Goal: Task Accomplishment & Management: Manage account settings

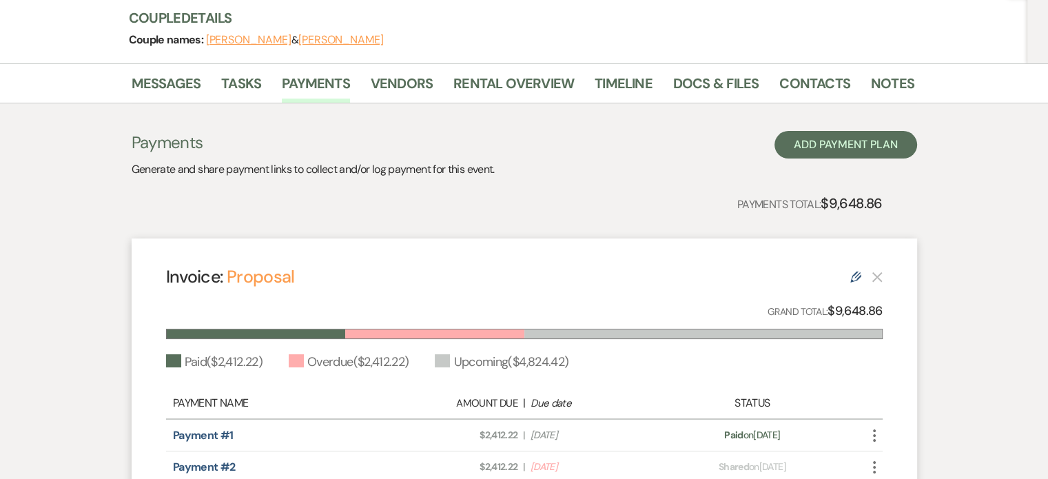
scroll to position [138, 0]
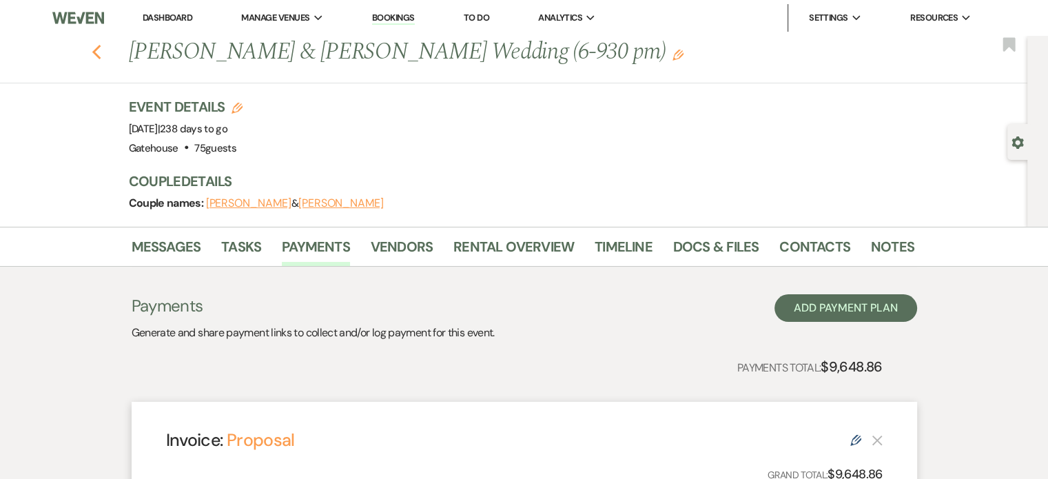
click at [101, 57] on use "button" at bounding box center [96, 52] width 9 height 15
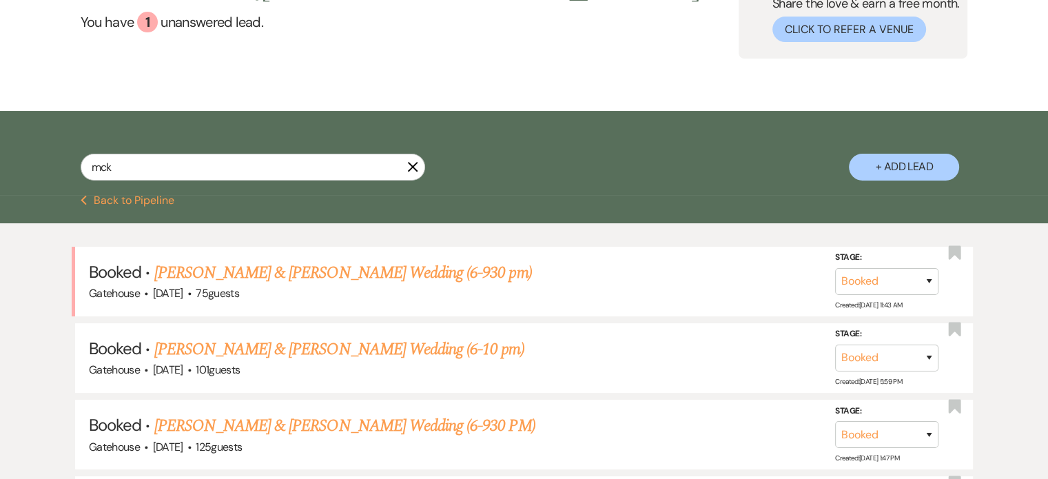
scroll to position [138, 0]
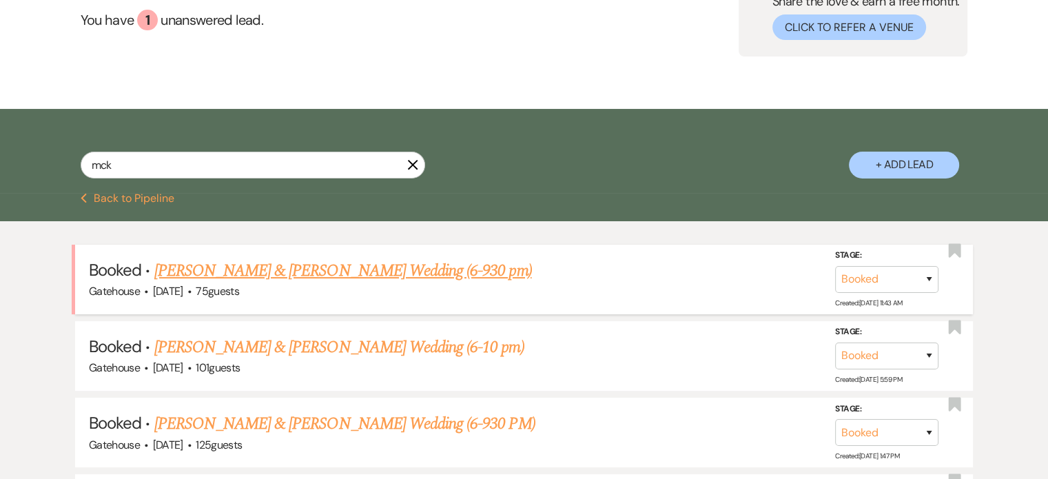
click at [382, 267] on link "[PERSON_NAME] & [PERSON_NAME] Wedding (6-930 pm)" at bounding box center [343, 270] width 378 height 25
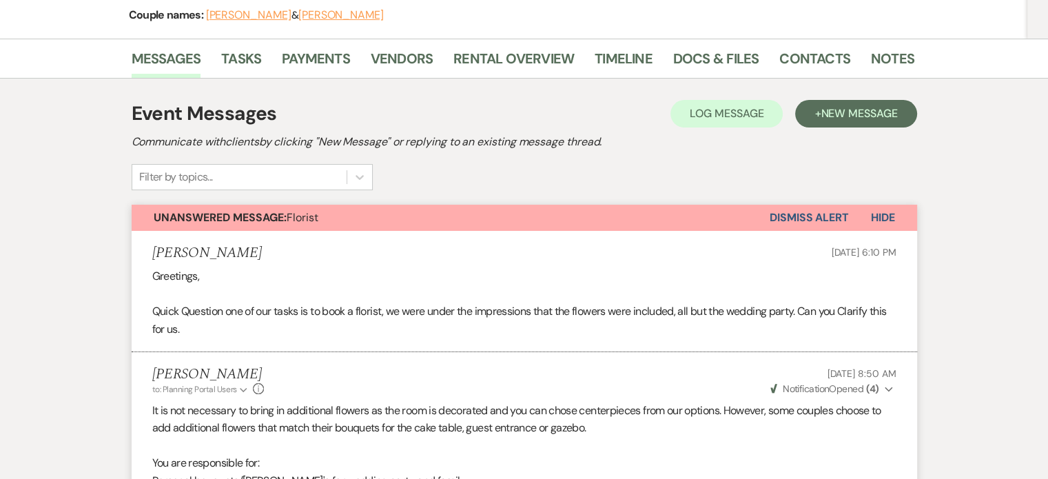
scroll to position [138, 0]
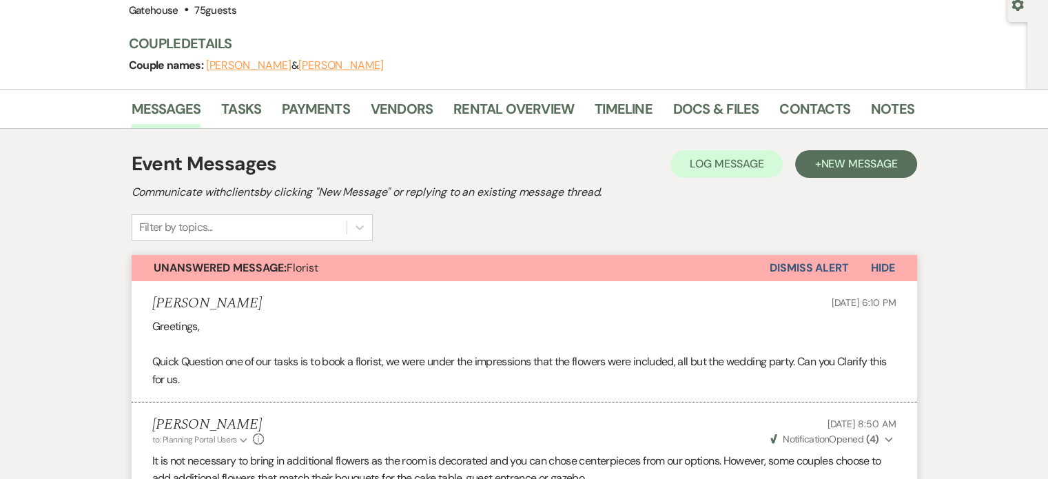
click at [808, 267] on button "Dismiss Alert" at bounding box center [809, 268] width 79 height 26
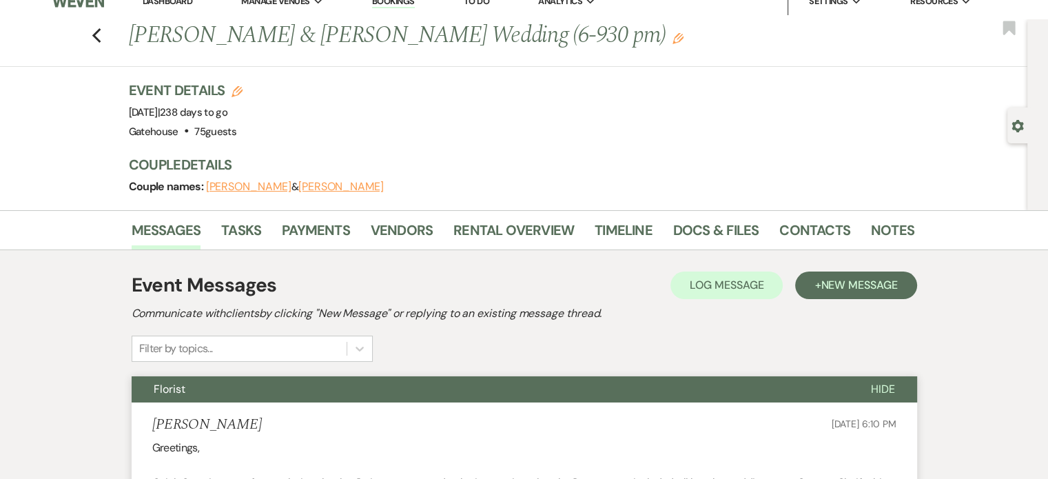
scroll to position [0, 0]
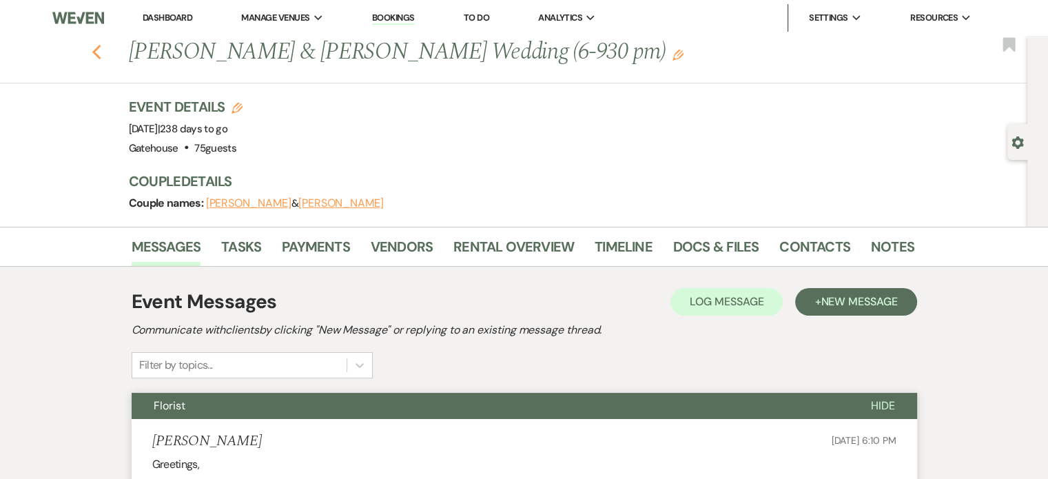
click at [101, 57] on use "button" at bounding box center [96, 52] width 9 height 15
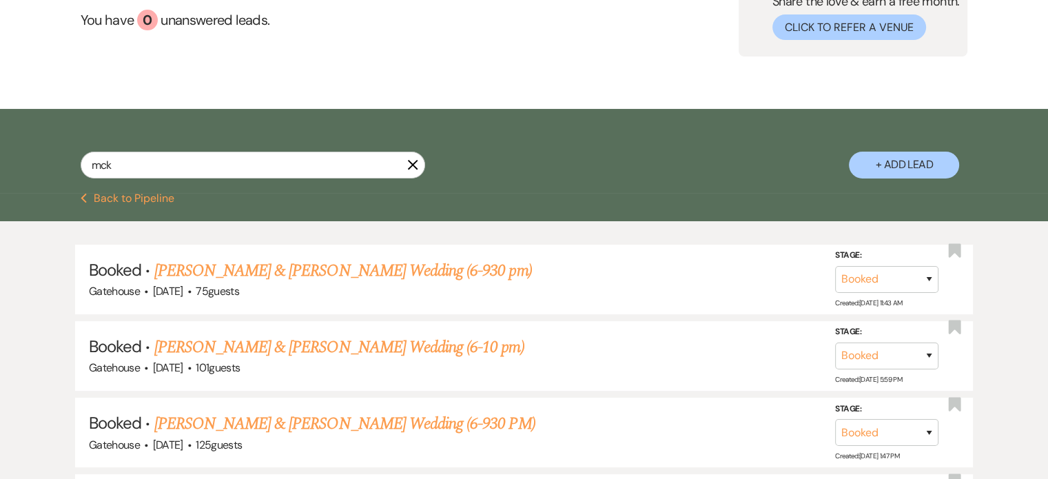
click at [411, 165] on use "button" at bounding box center [412, 164] width 10 height 10
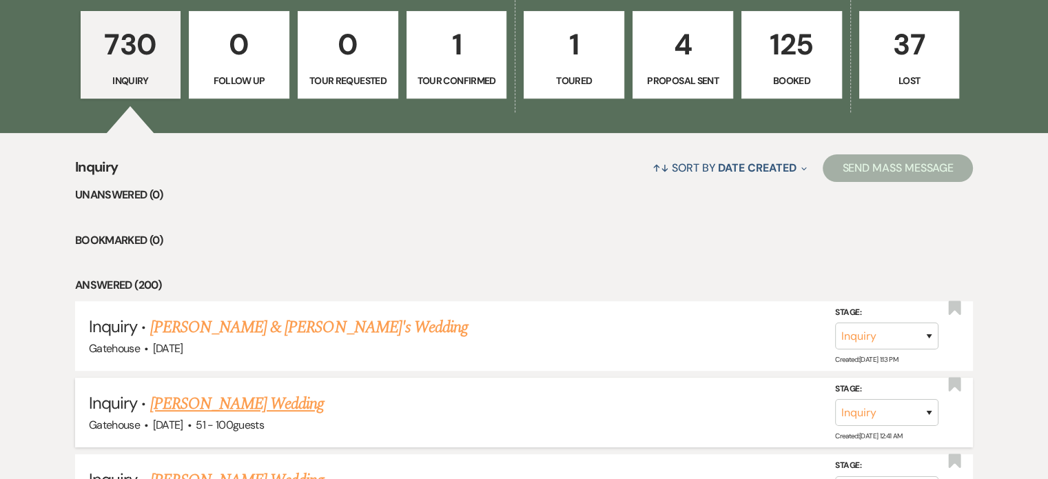
scroll to position [482, 0]
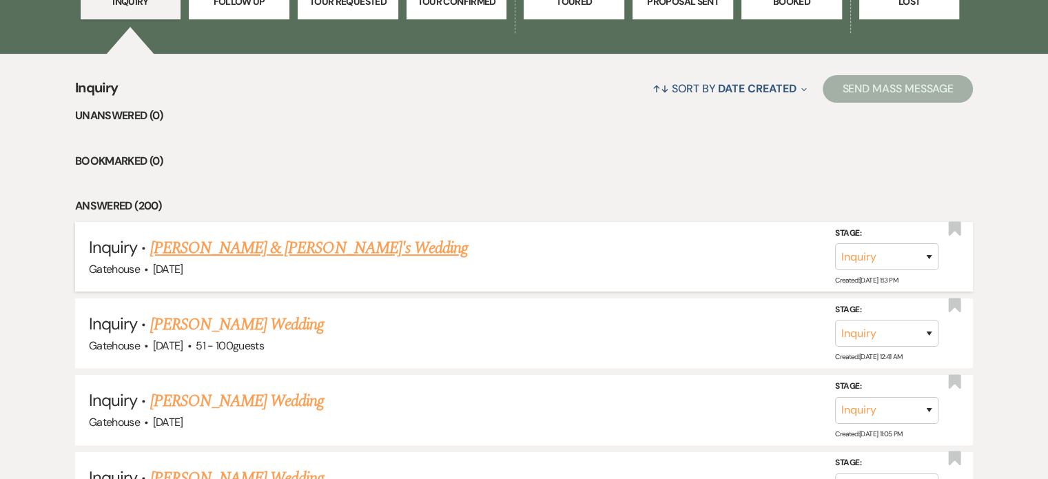
click at [284, 246] on link "Hannah Hacker & Fiance's Wedding" at bounding box center [309, 248] width 318 height 25
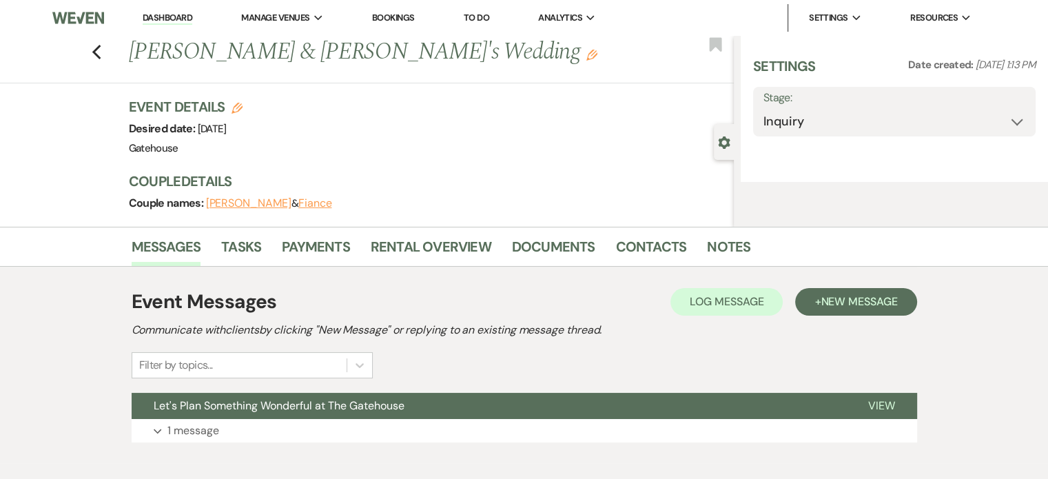
select select "3"
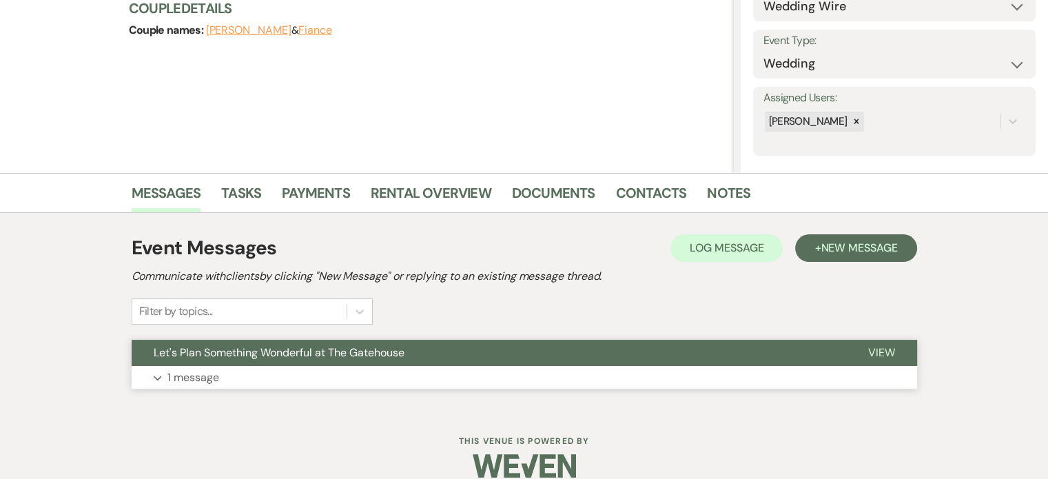
scroll to position [192, 0]
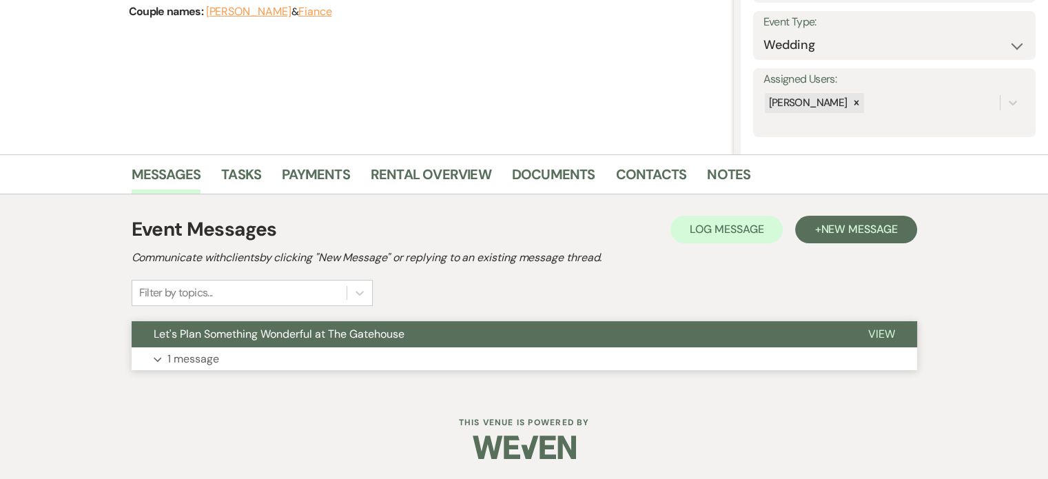
click at [197, 358] on p "1 message" at bounding box center [193, 359] width 52 height 18
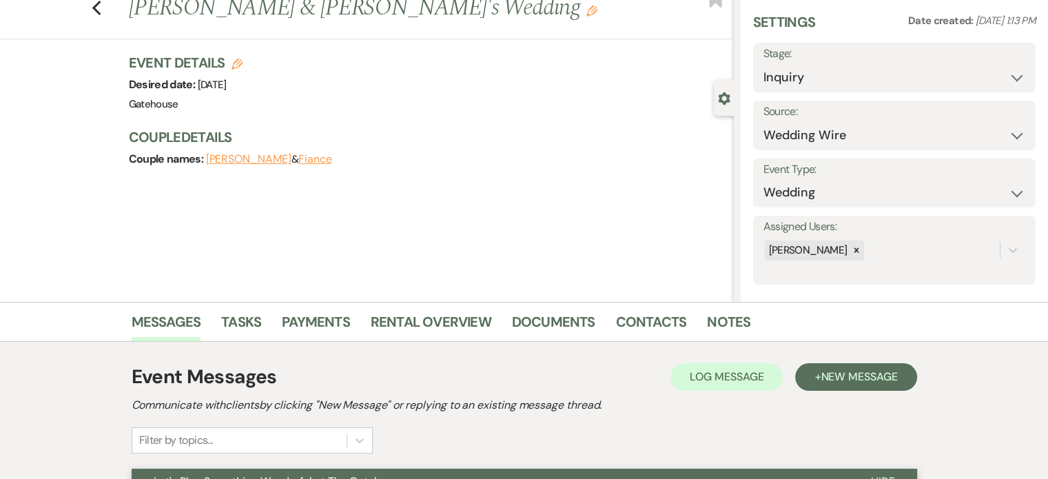
scroll to position [0, 0]
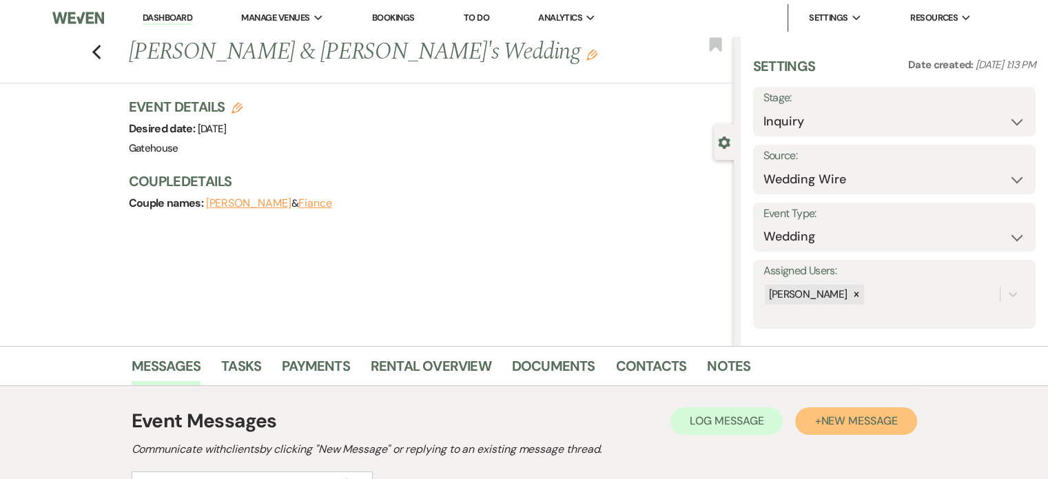
click at [828, 421] on span "New Message" at bounding box center [859, 421] width 76 height 14
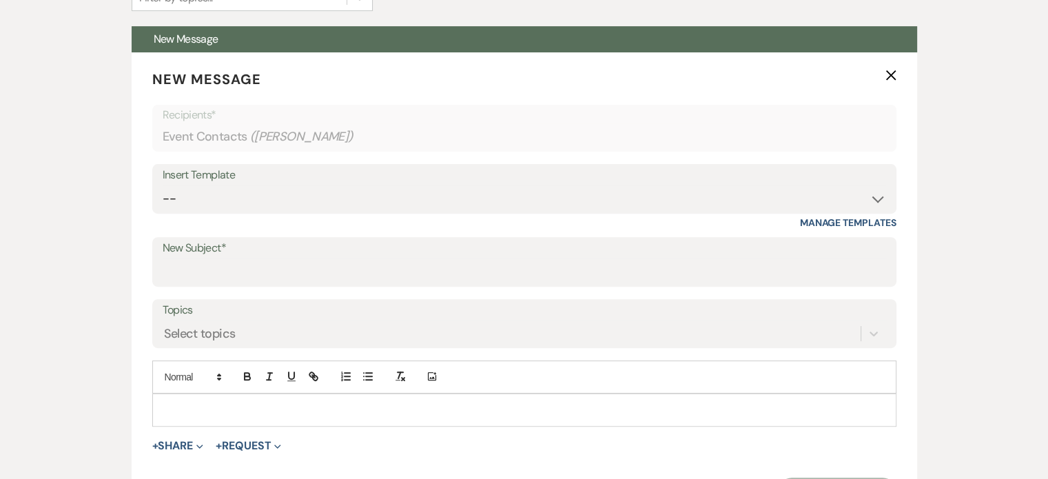
scroll to position [482, 0]
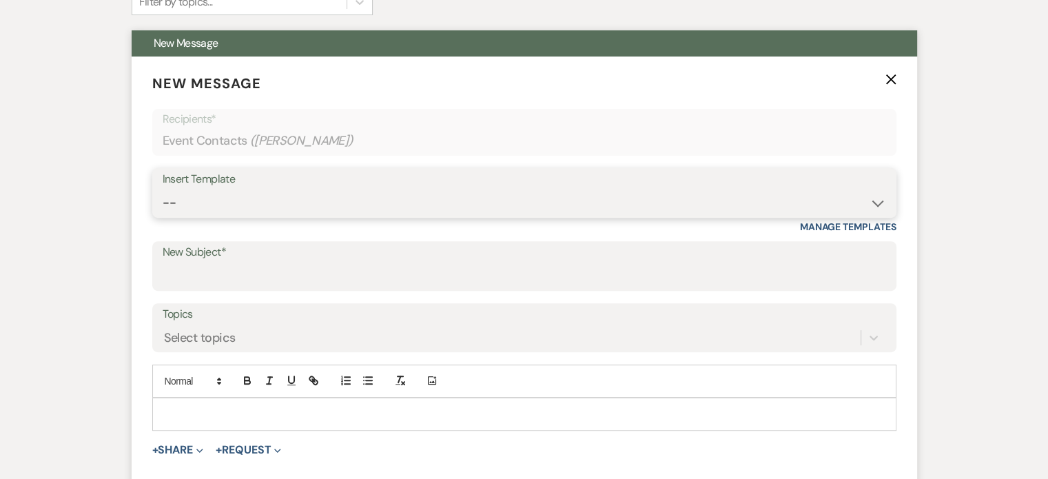
click at [193, 199] on select "-- Tour Request Response Proposal 6-9 Month Check-in Happy 1 Month Anniversary!…" at bounding box center [525, 203] width 724 height 27
select select "5916"
click at [163, 190] on select "-- Tour Request Response Proposal 6-9 Month Check-in Happy 1 Month Anniversary!…" at bounding box center [525, 203] width 724 height 27
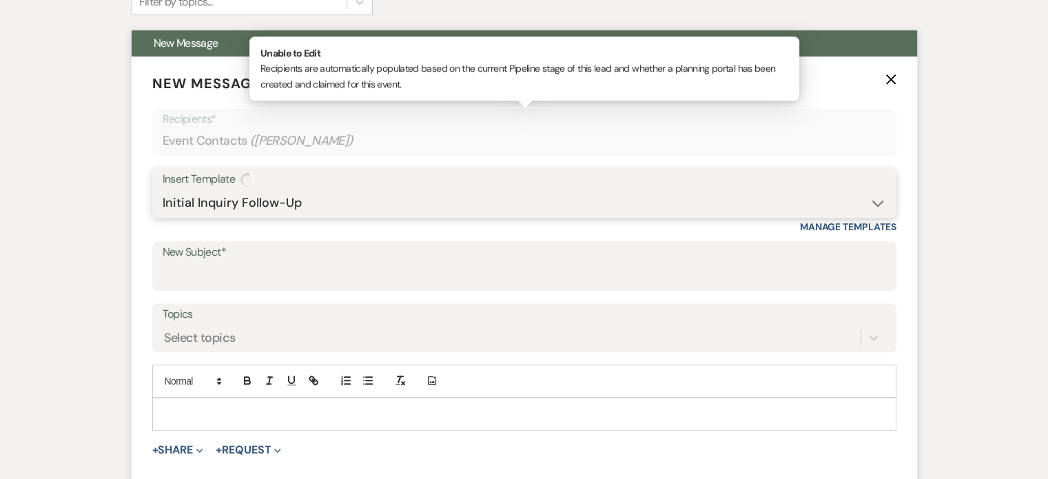
type input "Just Checking In-Did you have any questions?"
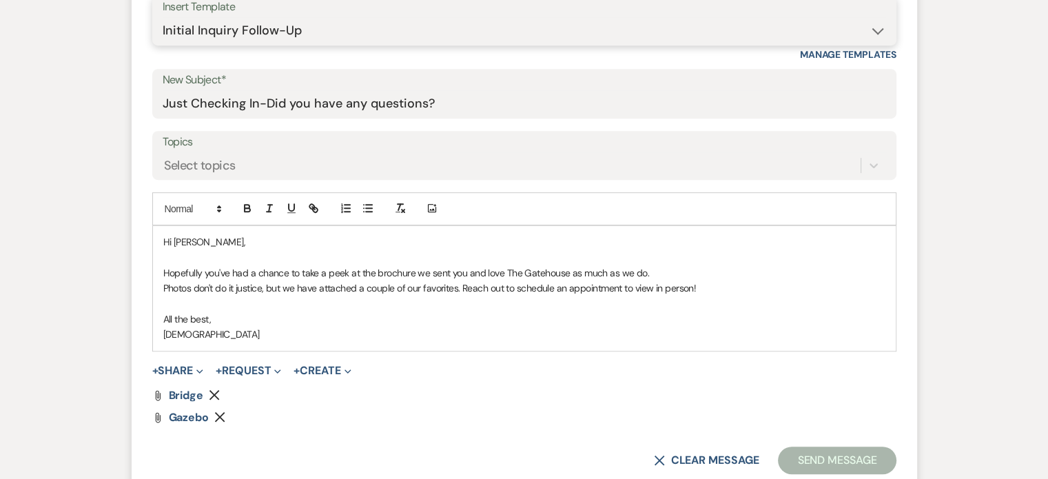
scroll to position [689, 0]
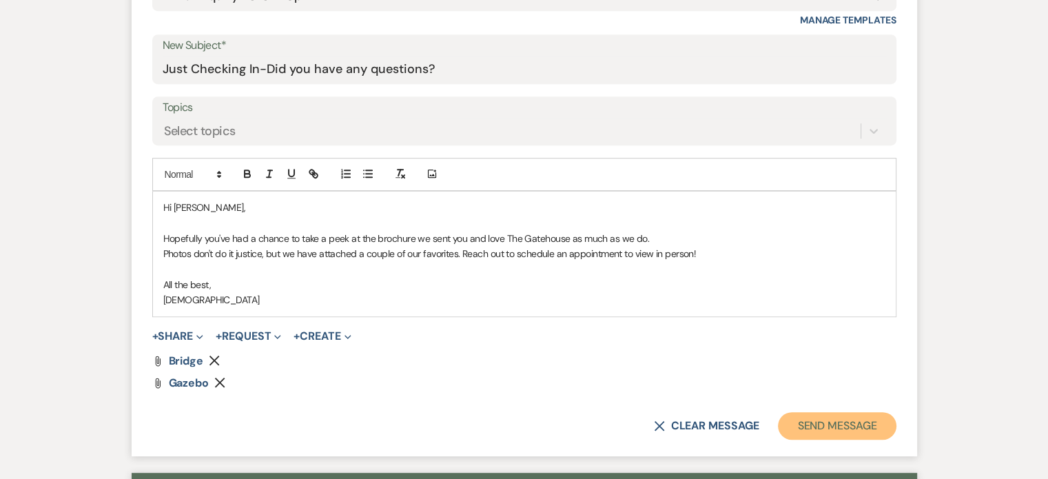
click at [841, 418] on button "Send Message" at bounding box center [837, 426] width 118 height 28
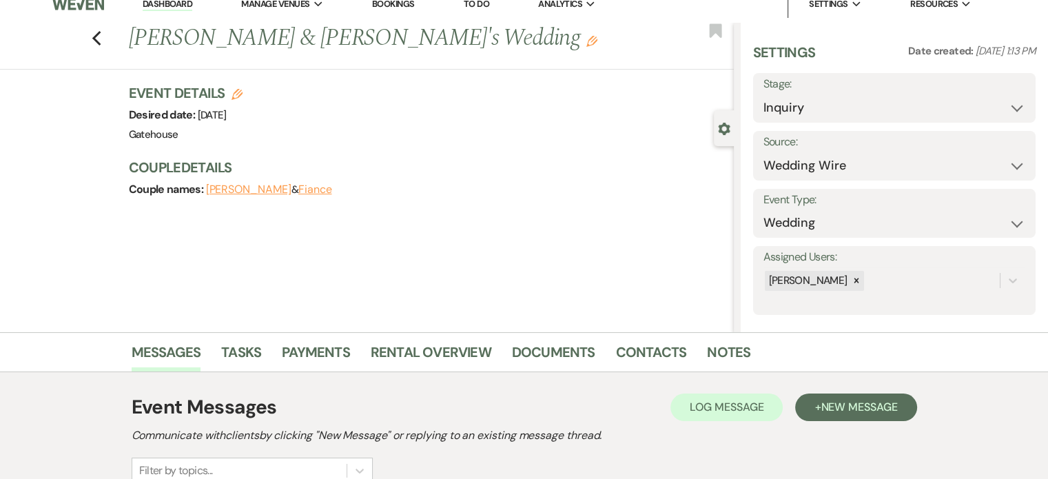
scroll to position [0, 0]
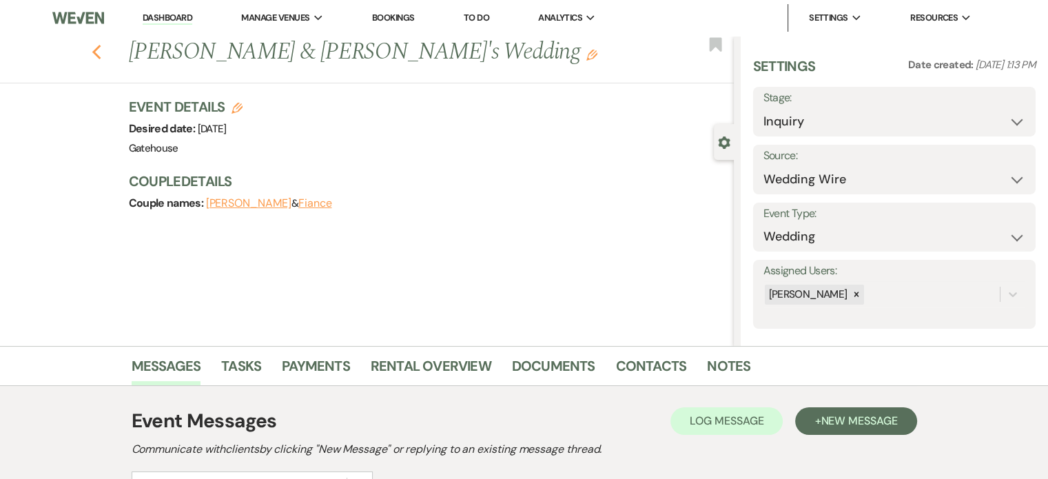
click at [97, 52] on icon "Previous" at bounding box center [97, 52] width 10 height 17
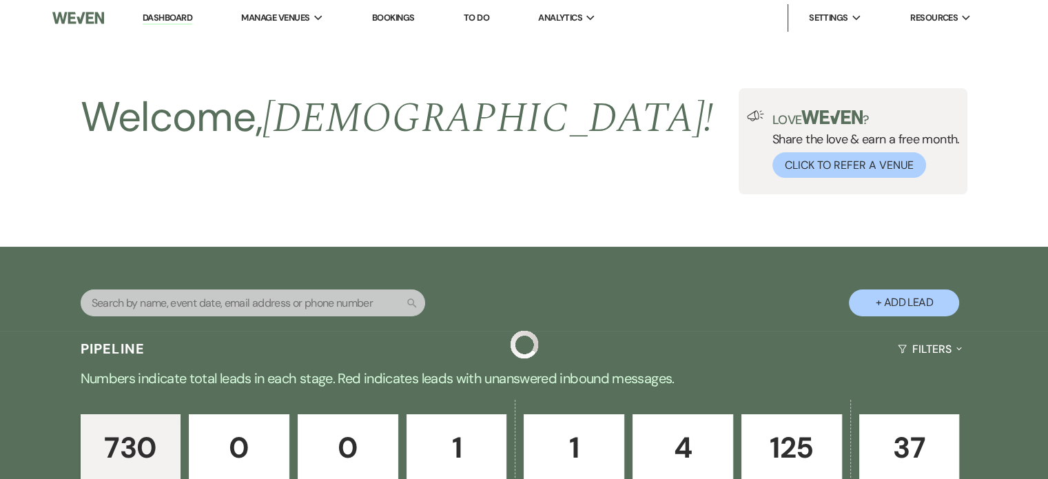
scroll to position [482, 0]
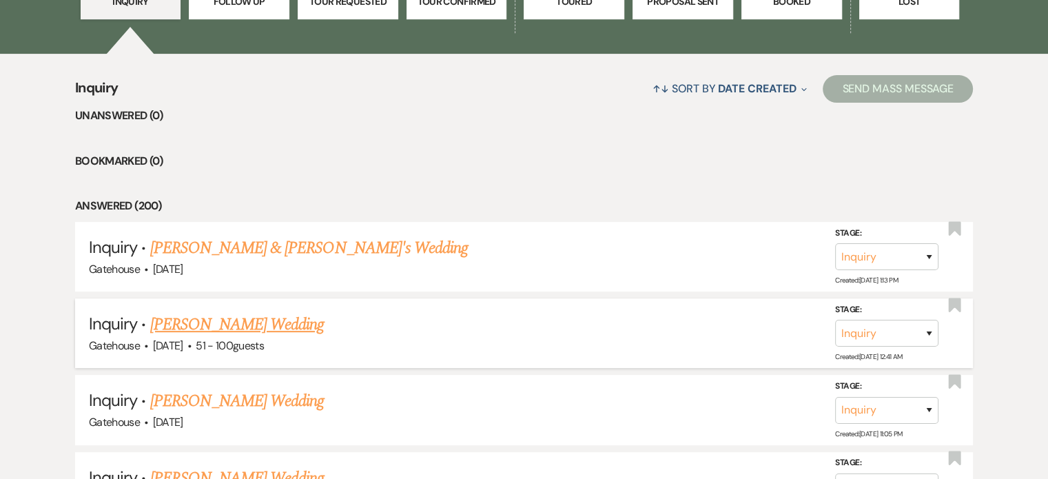
click at [186, 321] on link "Asrael Bourgeois's Wedding" at bounding box center [237, 324] width 174 height 25
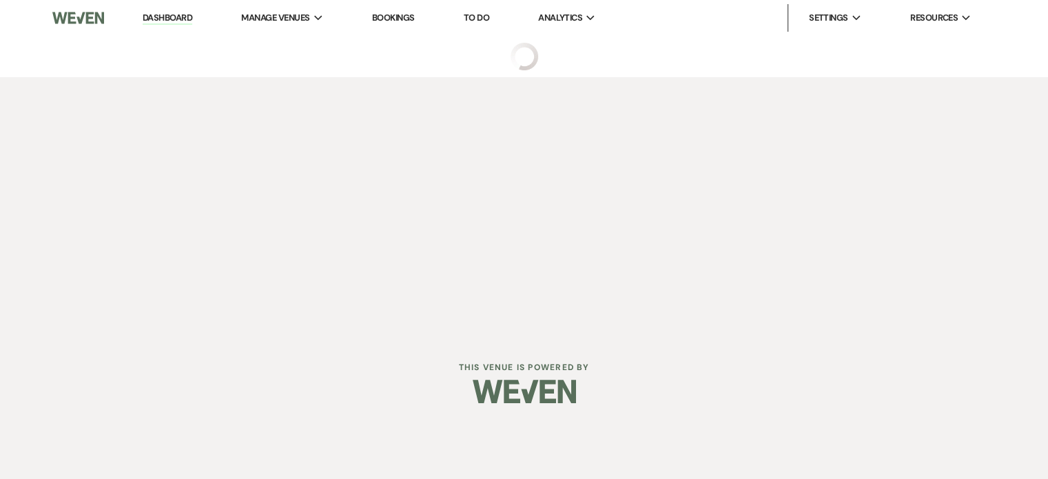
select select "2"
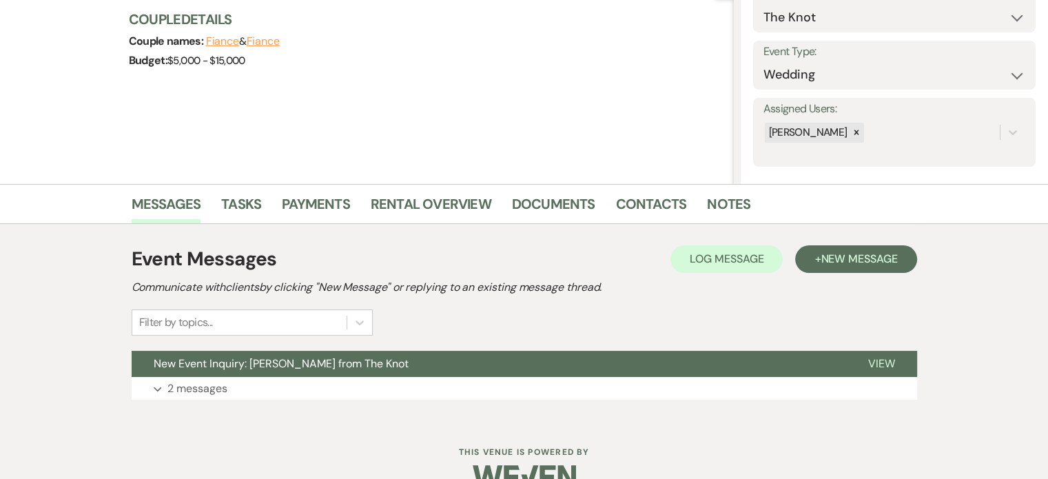
scroll to position [192, 0]
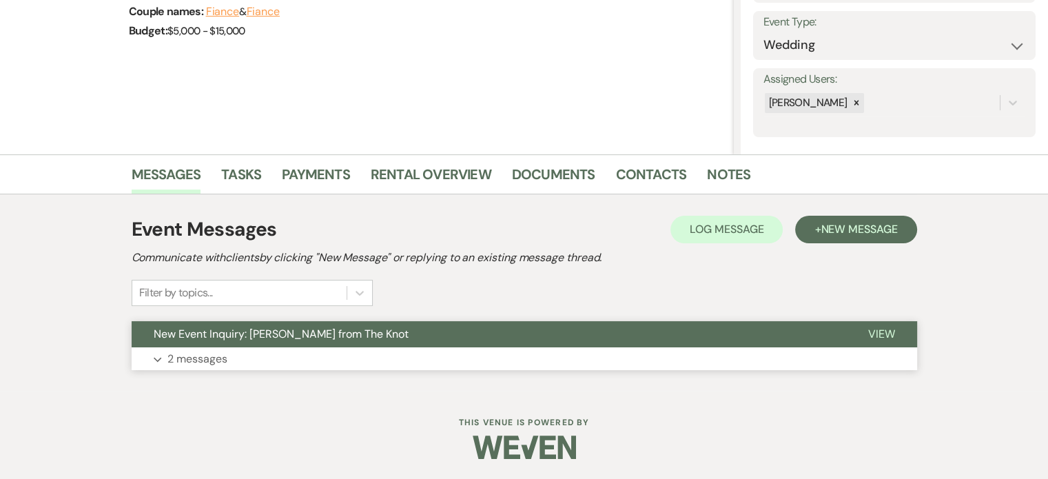
click at [194, 357] on p "2 messages" at bounding box center [197, 359] width 60 height 18
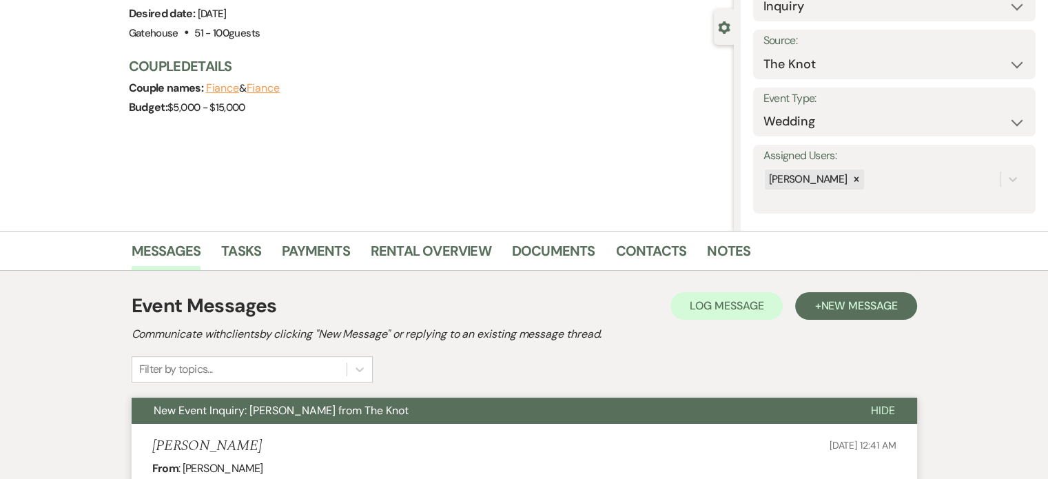
scroll to position [107, 0]
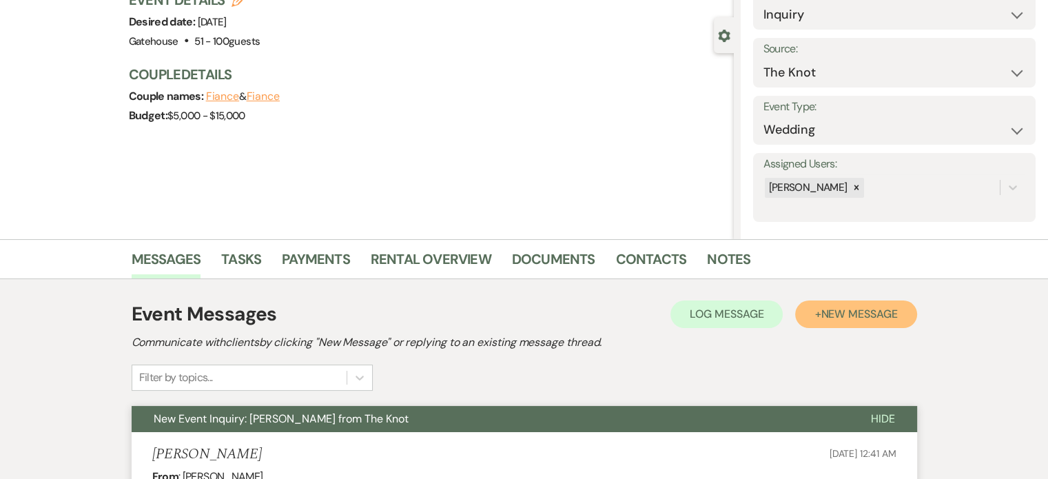
click at [844, 309] on span "New Message" at bounding box center [859, 314] width 76 height 14
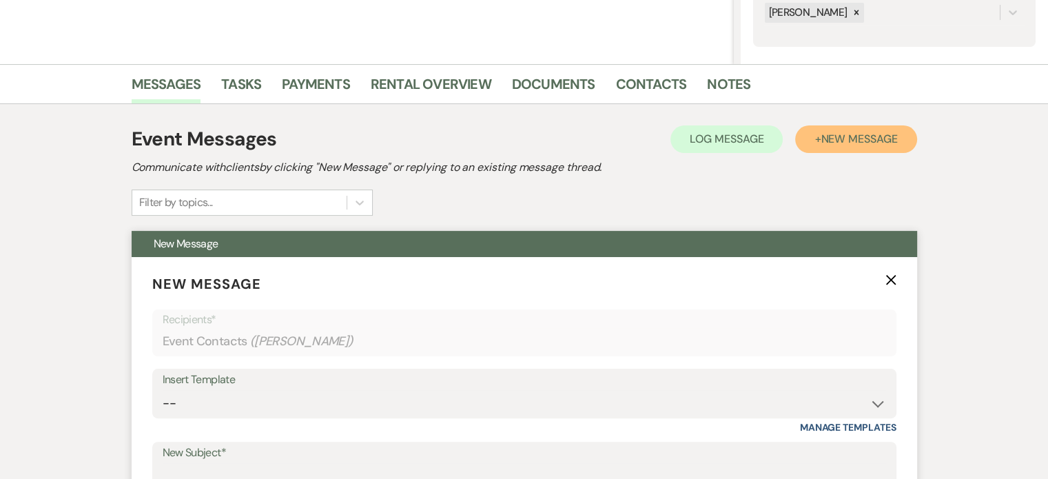
scroll to position [314, 0]
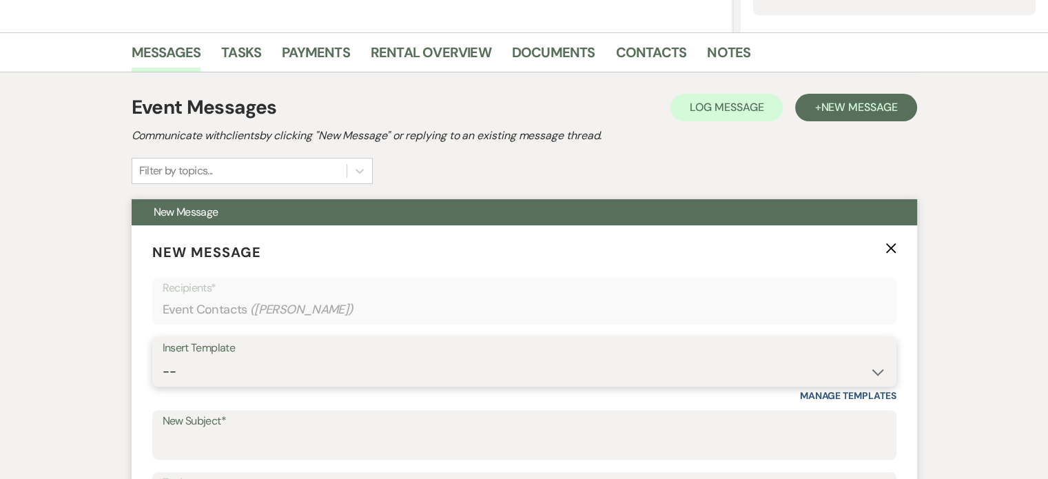
click at [293, 373] on select "-- Tour Request Response Proposal 6-9 Month Check-in Happy 1 Month Anniversary!…" at bounding box center [525, 371] width 724 height 27
select select "5916"
click at [163, 358] on select "-- Tour Request Response Proposal 6-9 Month Check-in Happy 1 Month Anniversary!…" at bounding box center [525, 371] width 724 height 27
type input "Just Checking In-Did you have any questions?"
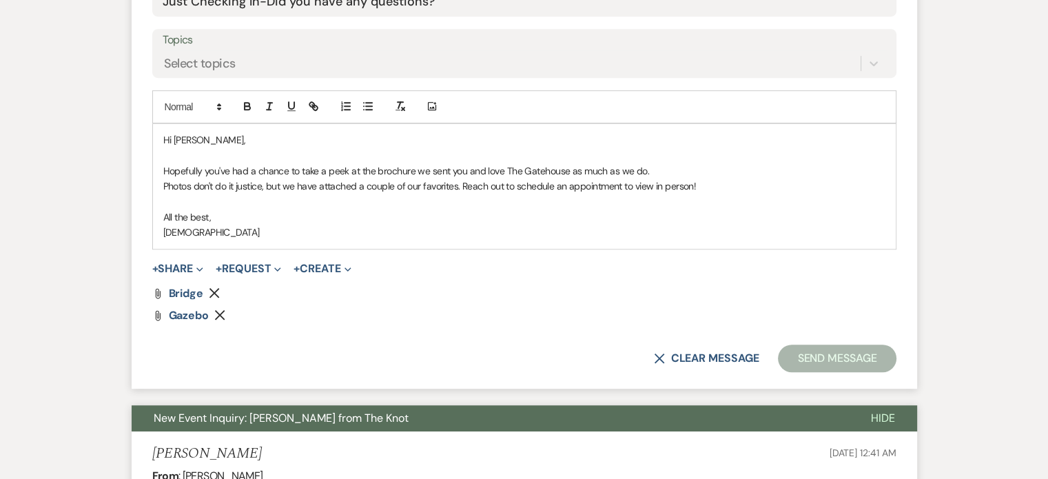
scroll to position [796, 0]
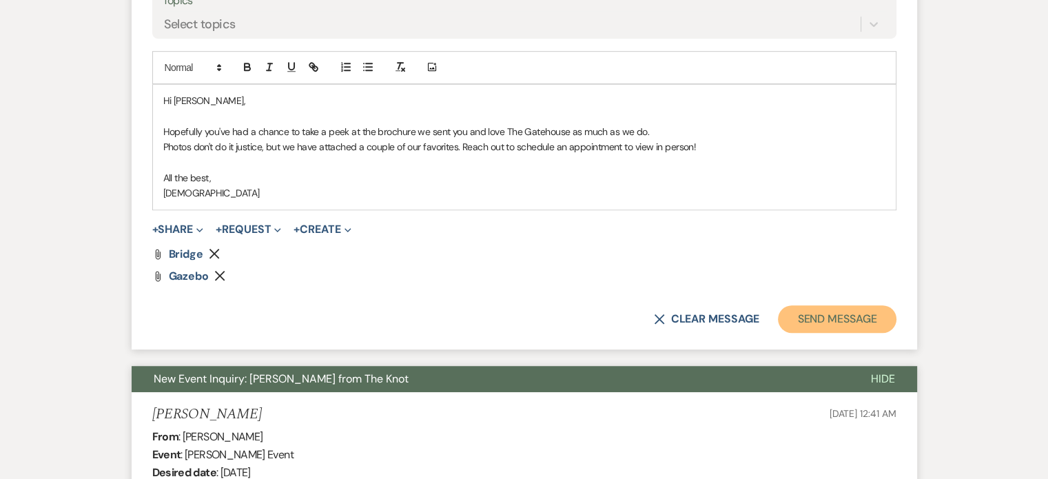
click at [834, 316] on button "Send Message" at bounding box center [837, 319] width 118 height 28
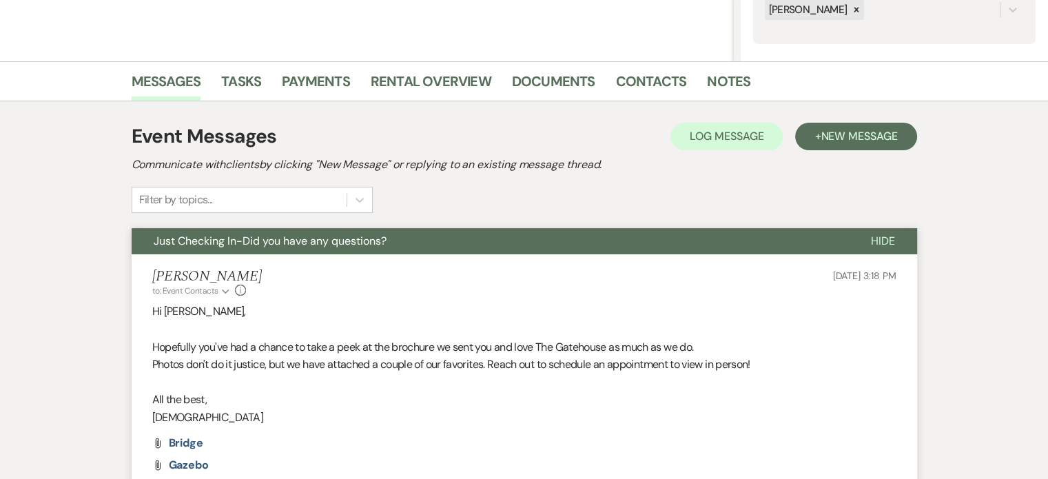
scroll to position [0, 0]
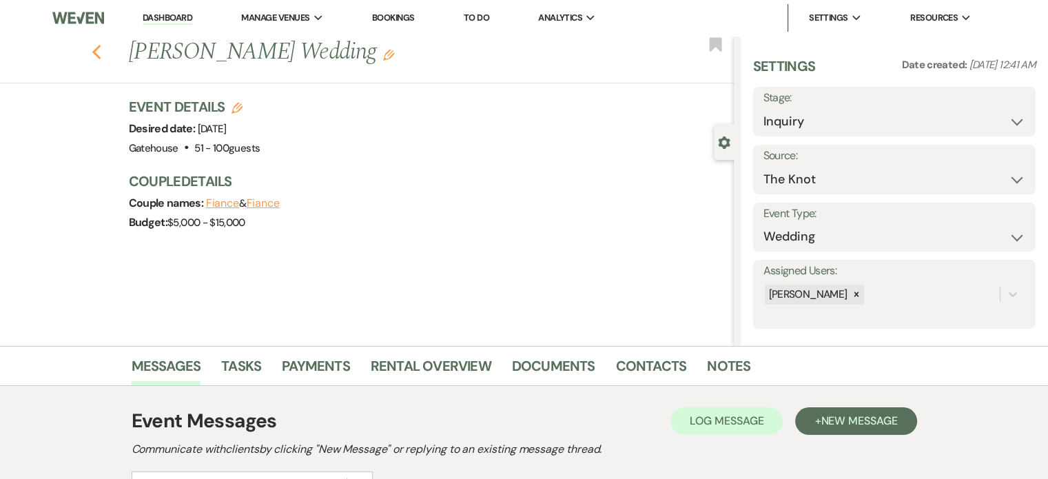
click at [100, 52] on use "button" at bounding box center [96, 52] width 9 height 15
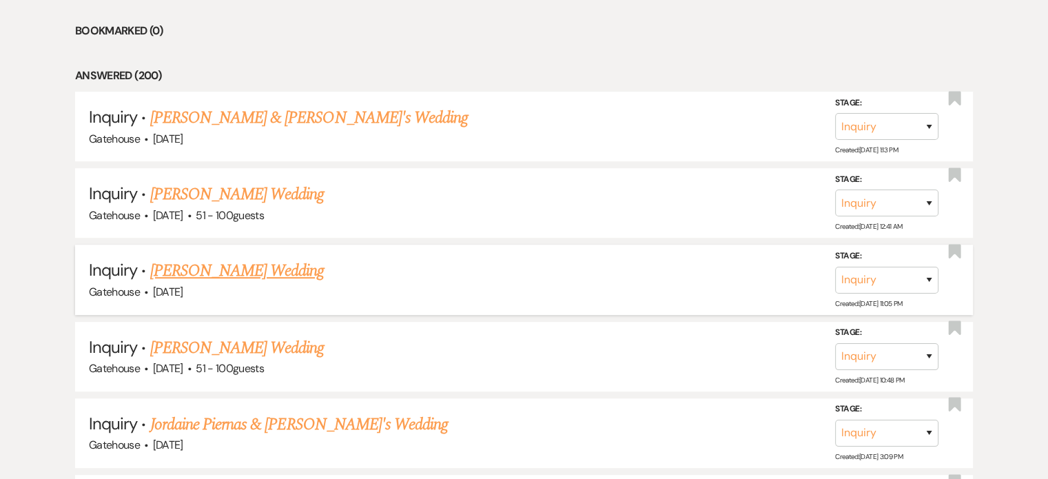
scroll to position [620, 0]
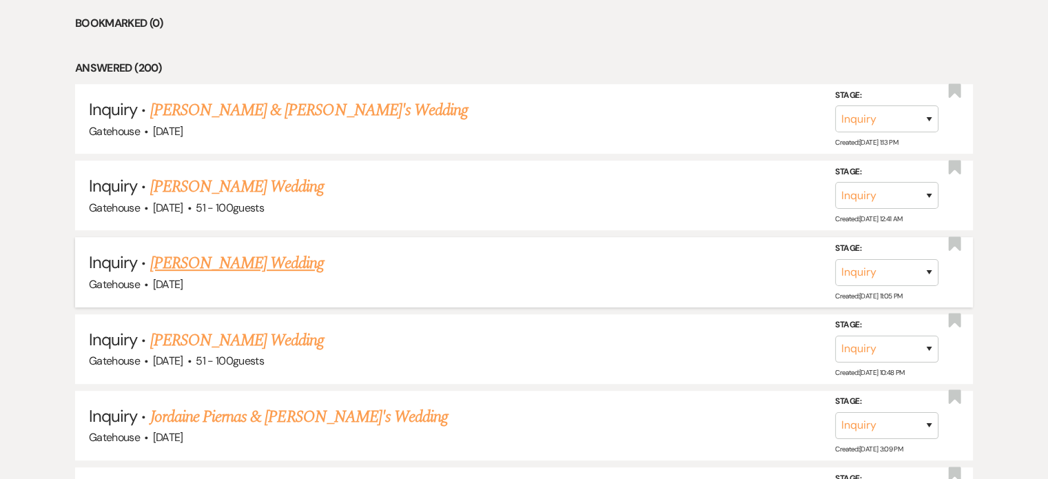
click at [229, 263] on link "Crystal Neal's Wedding" at bounding box center [237, 263] width 174 height 25
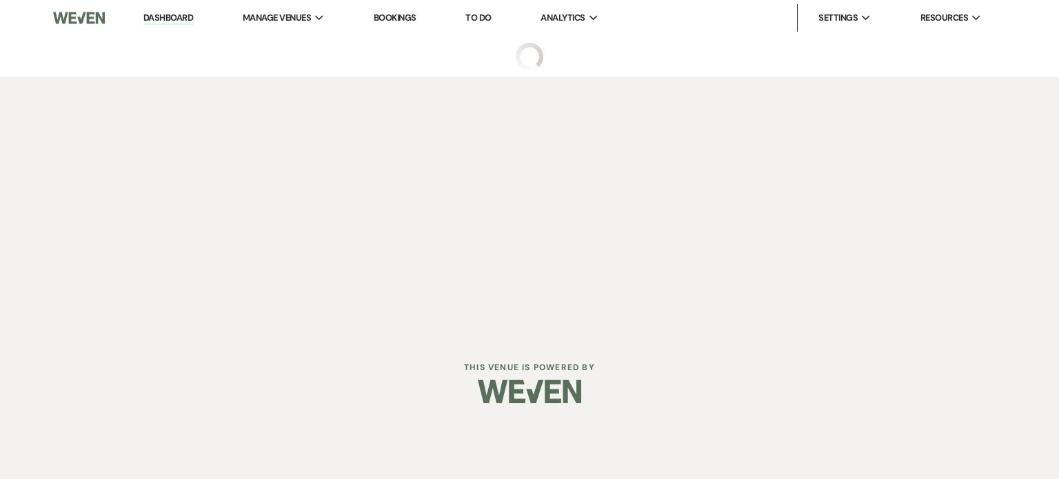
select select "2"
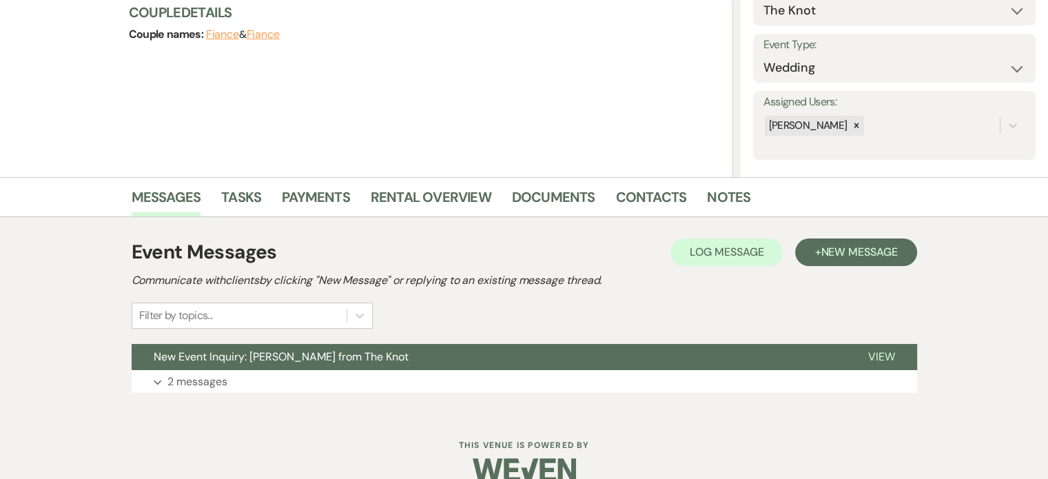
scroll to position [192, 0]
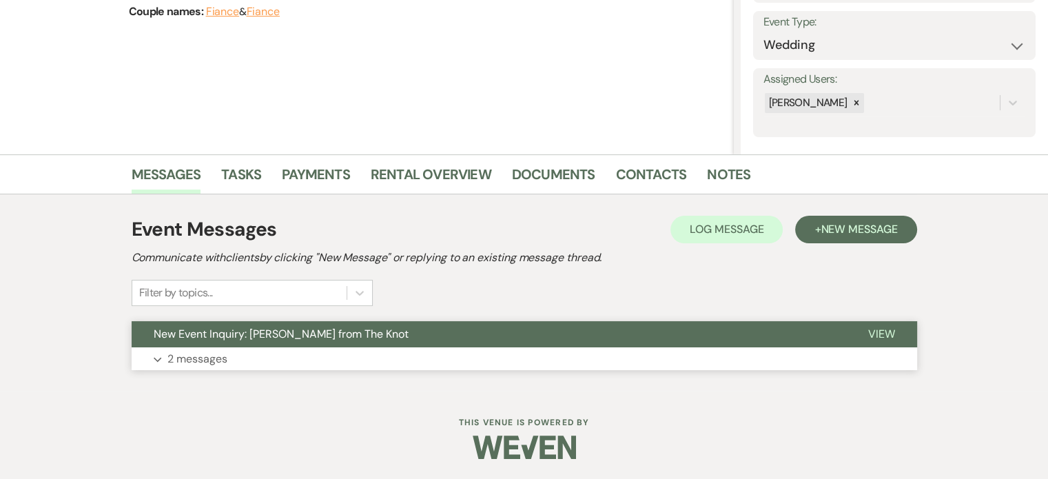
click at [183, 359] on p "2 messages" at bounding box center [197, 359] width 60 height 18
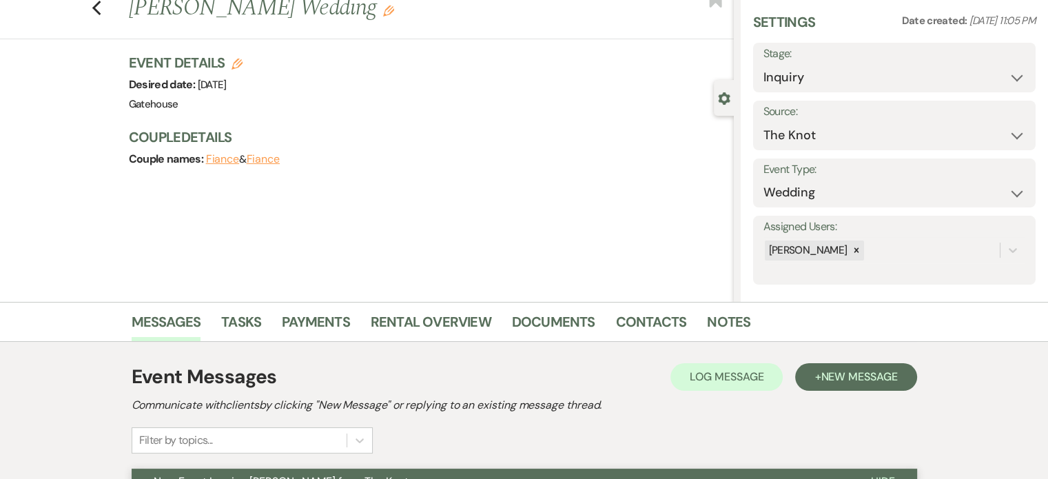
scroll to position [0, 0]
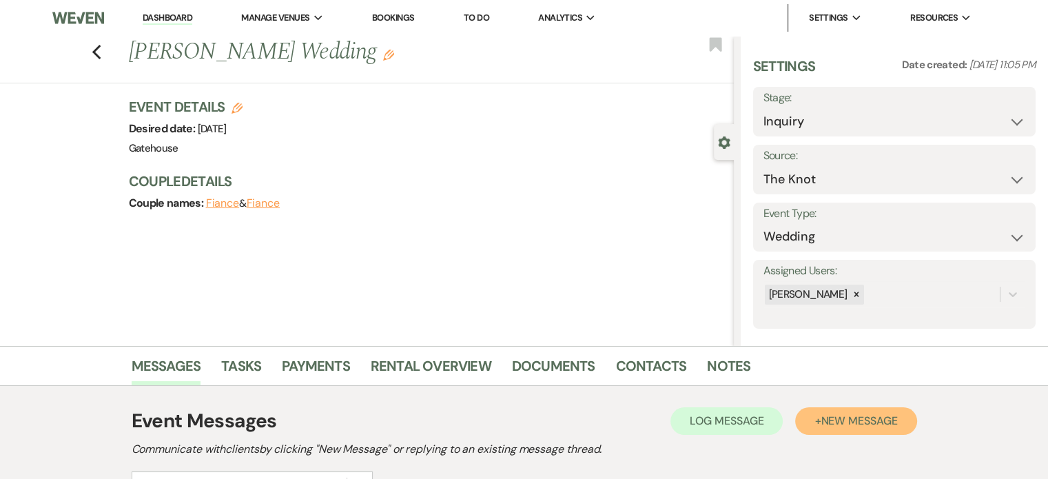
click at [837, 418] on span "New Message" at bounding box center [859, 421] width 76 height 14
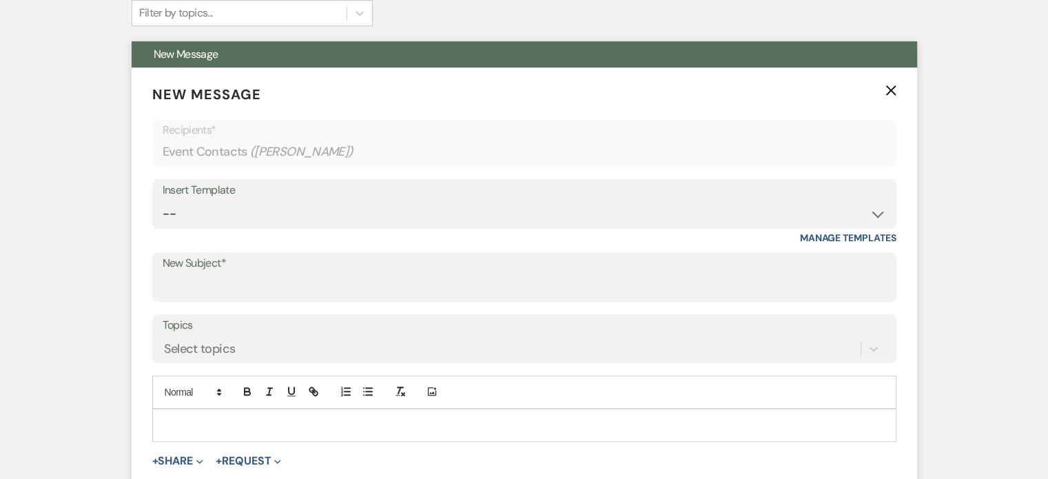
scroll to position [482, 0]
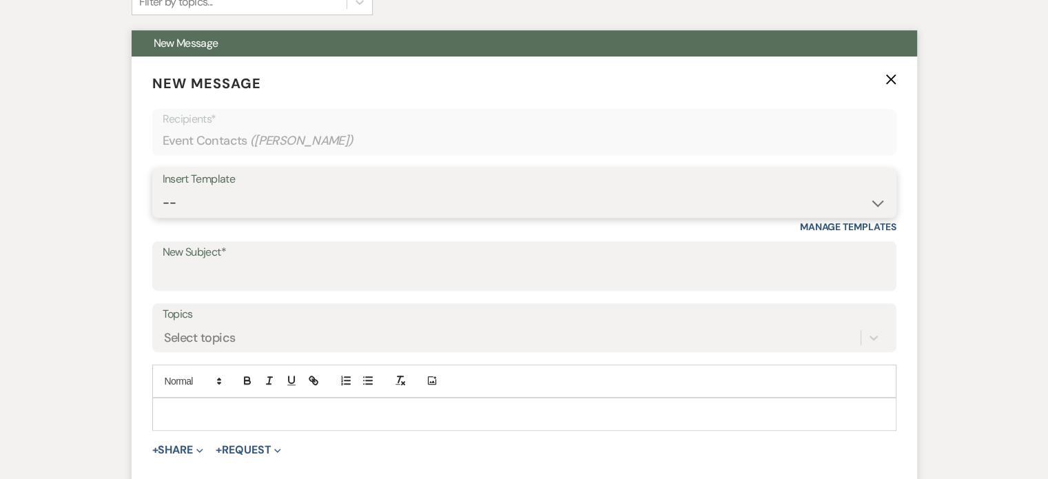
click at [243, 206] on select "-- Tour Request Response Proposal 6-9 Month Check-in Happy 1 Month Anniversary!…" at bounding box center [525, 203] width 724 height 27
select select "5916"
click at [163, 190] on select "-- Tour Request Response Proposal 6-9 Month Check-in Happy 1 Month Anniversary!…" at bounding box center [525, 203] width 724 height 27
type input "Just Checking In-Did you have any questions?"
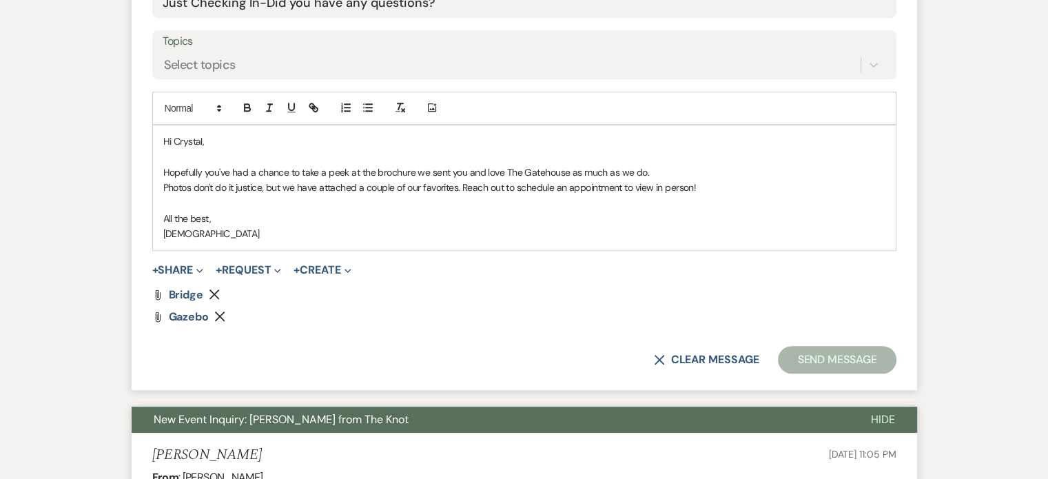
scroll to position [758, 0]
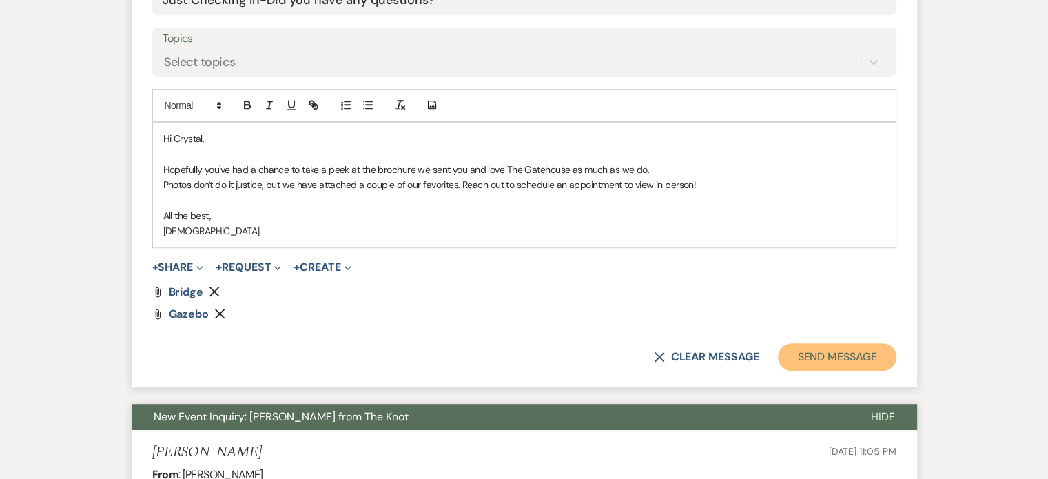
click at [840, 348] on button "Send Message" at bounding box center [837, 357] width 118 height 28
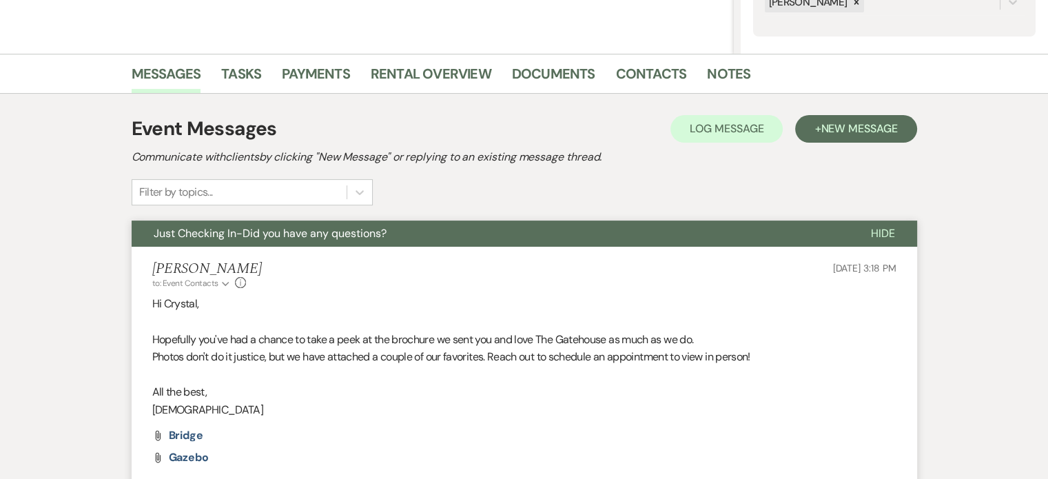
scroll to position [316, 0]
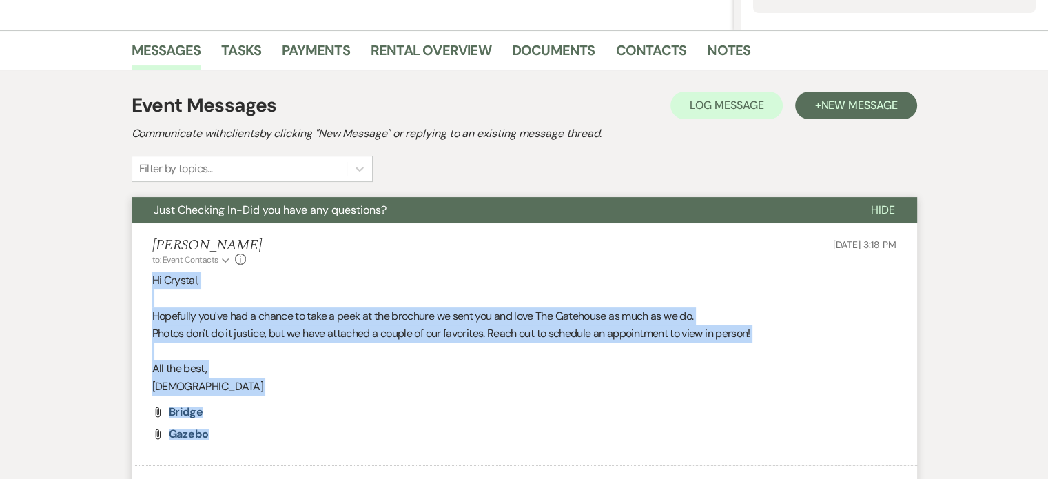
drag, startPoint x: 152, startPoint y: 278, endPoint x: 505, endPoint y: 422, distance: 381.8
click at [505, 422] on li "Christi Edwards to: Event Contacts Expand Info Aug 15, 2025, 3:18 PM Hi Crystal…" at bounding box center [525, 344] width 786 height 242
copy li "Hi Crystal, Hopefully you've had a chance to take a peek at the brochure we sen…"
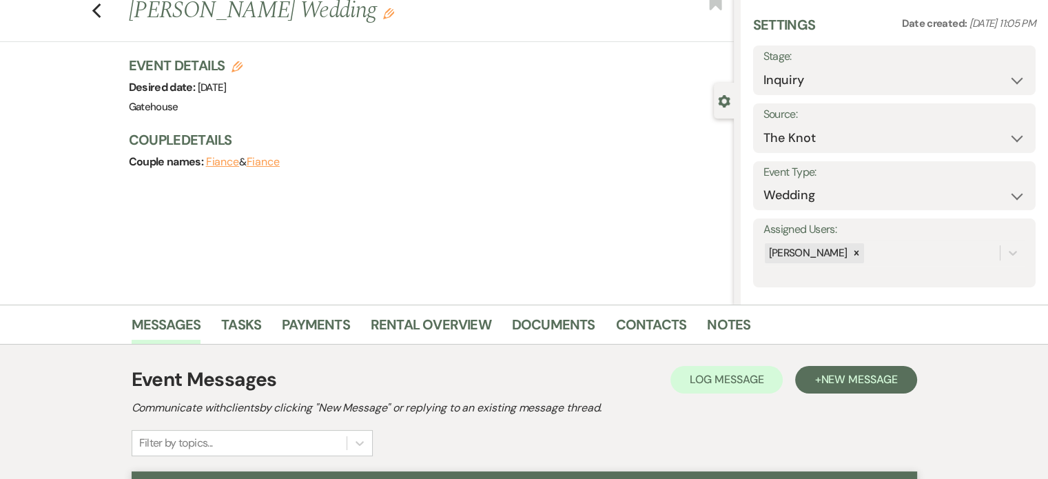
scroll to position [0, 0]
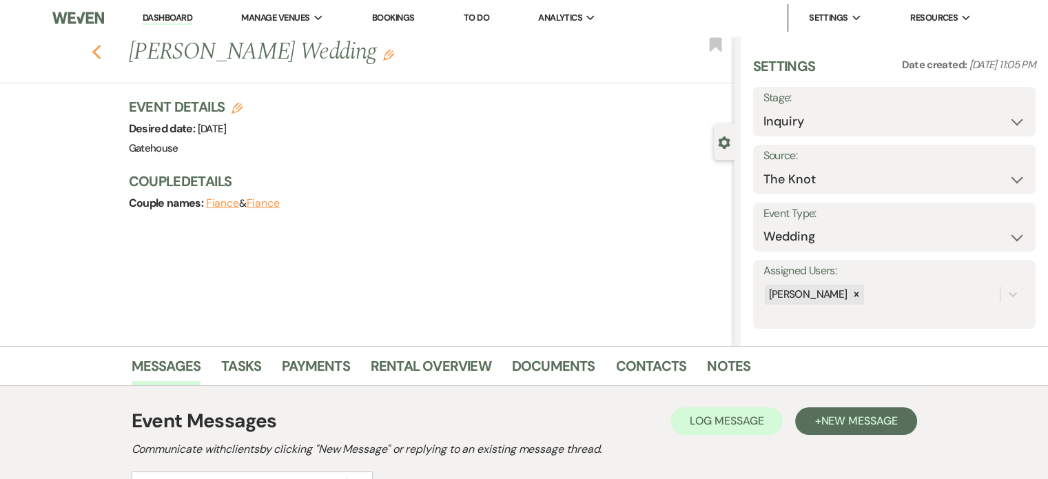
click at [101, 46] on icon "Previous" at bounding box center [97, 52] width 10 height 17
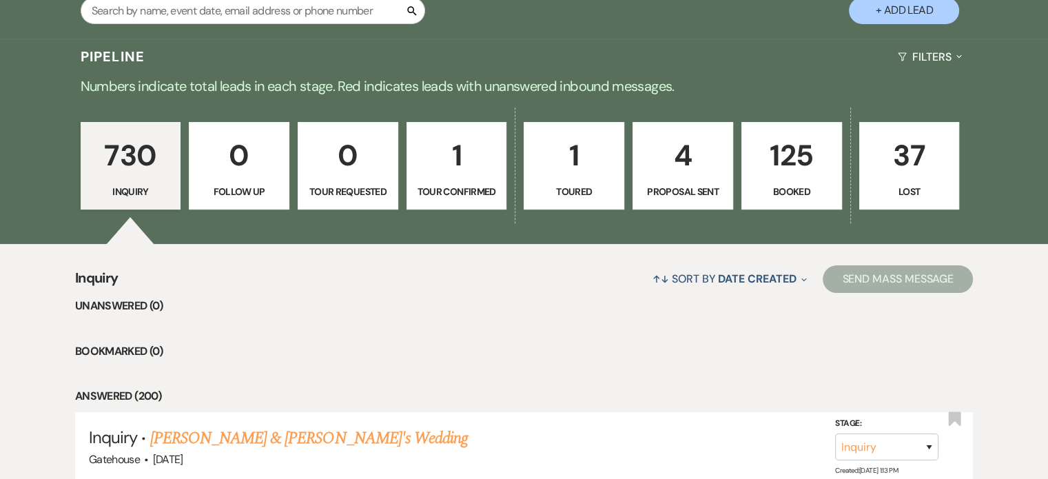
scroll to position [276, 0]
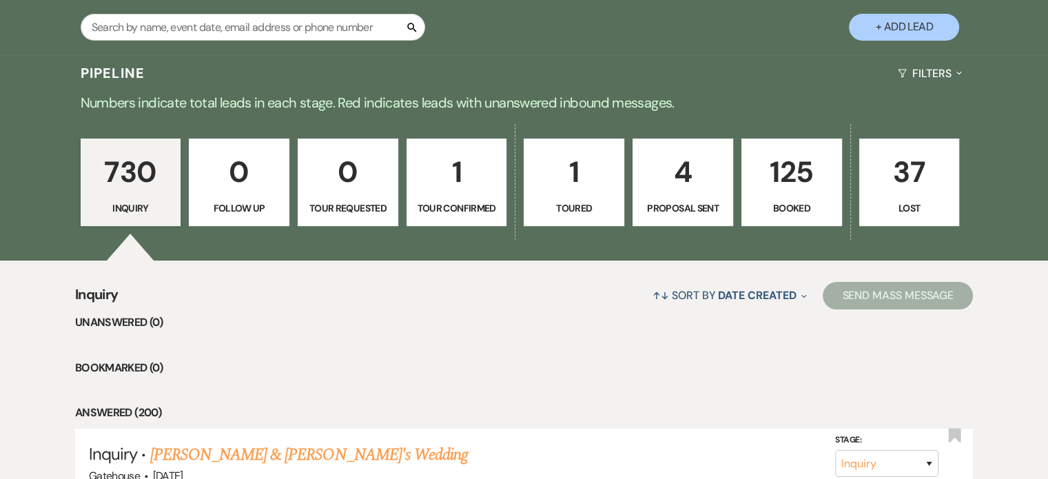
click at [703, 170] on p "4" at bounding box center [683, 172] width 83 height 46
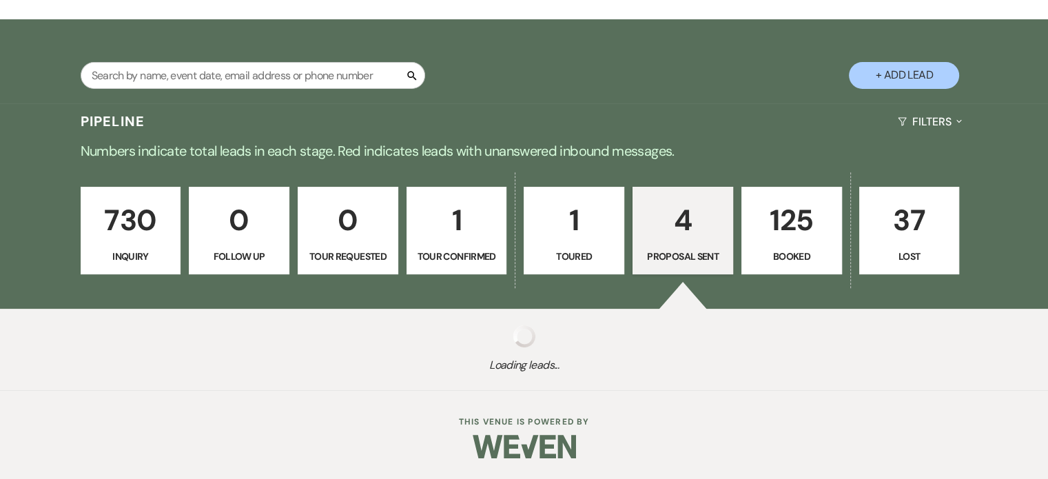
scroll to position [276, 0]
select select "6"
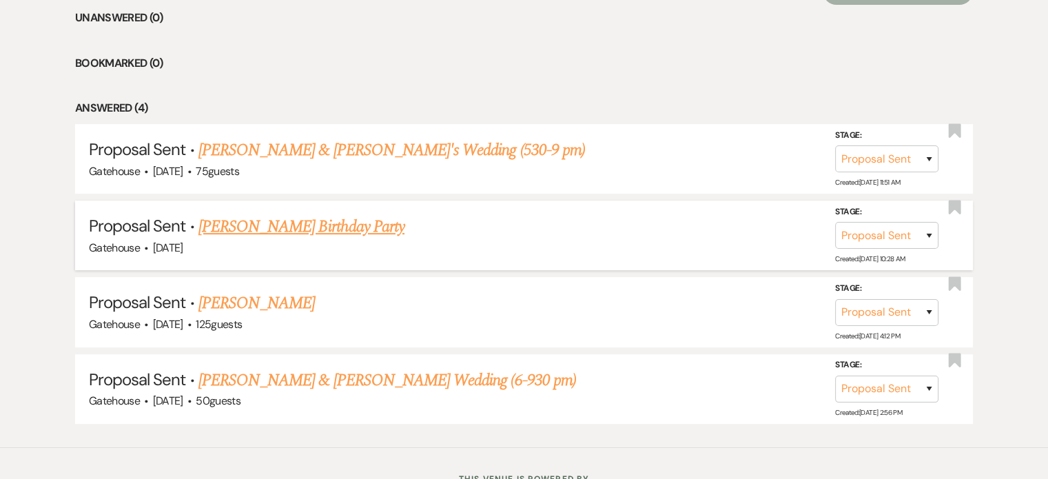
scroll to position [620, 0]
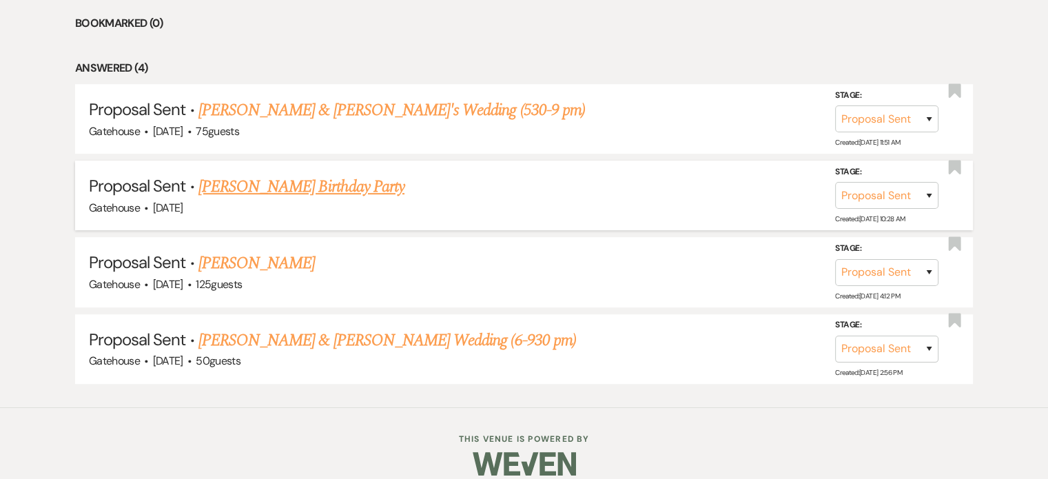
click at [321, 187] on link "Riana Mirpuri's Birthday Party" at bounding box center [301, 186] width 206 height 25
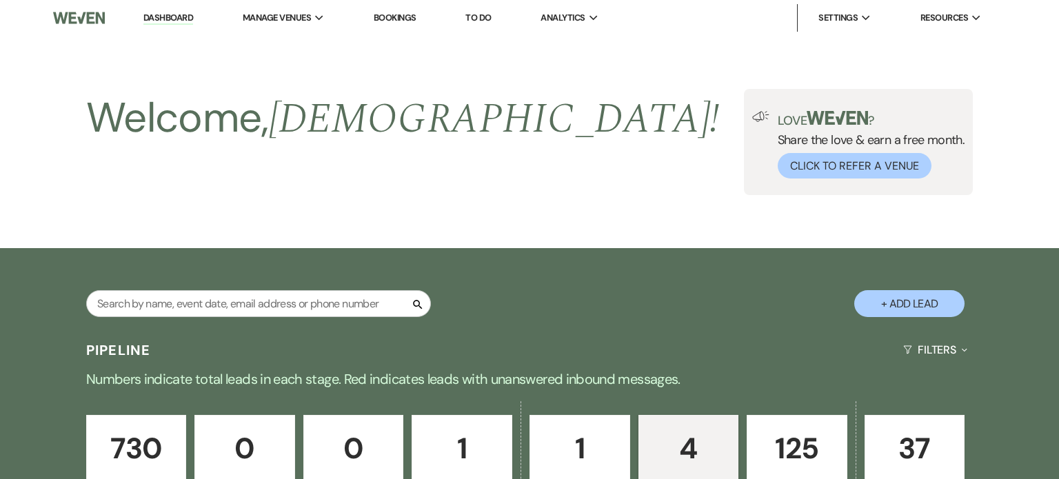
select select "6"
select select "4"
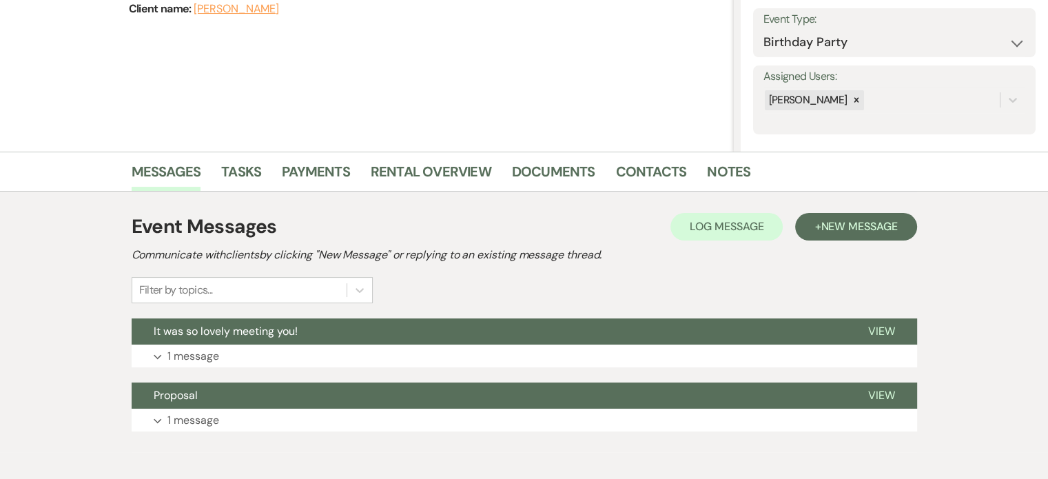
scroll to position [207, 0]
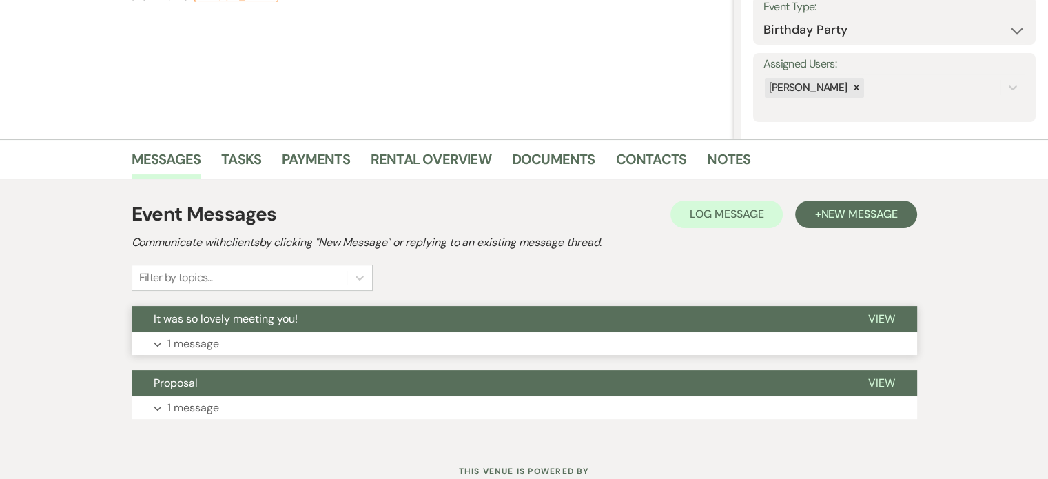
click at [188, 340] on p "1 message" at bounding box center [193, 344] width 52 height 18
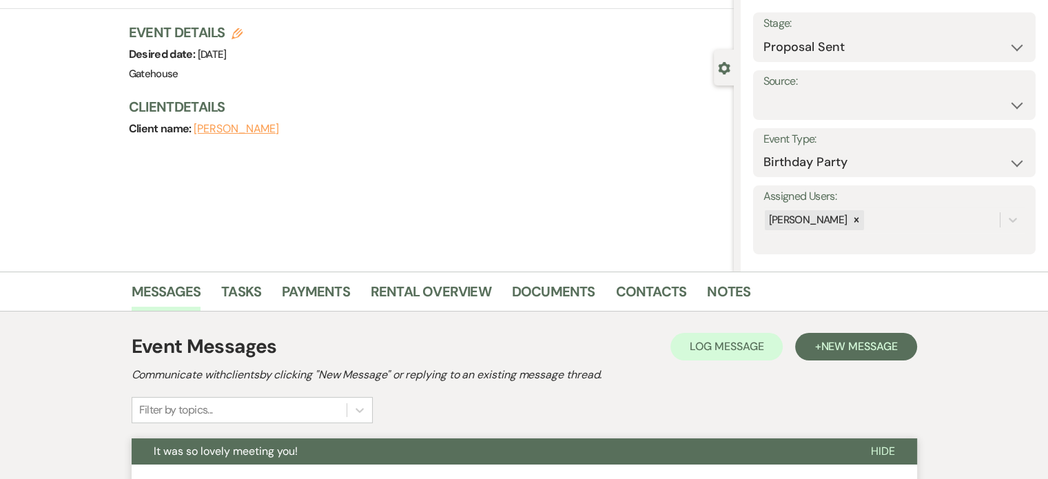
scroll to position [0, 0]
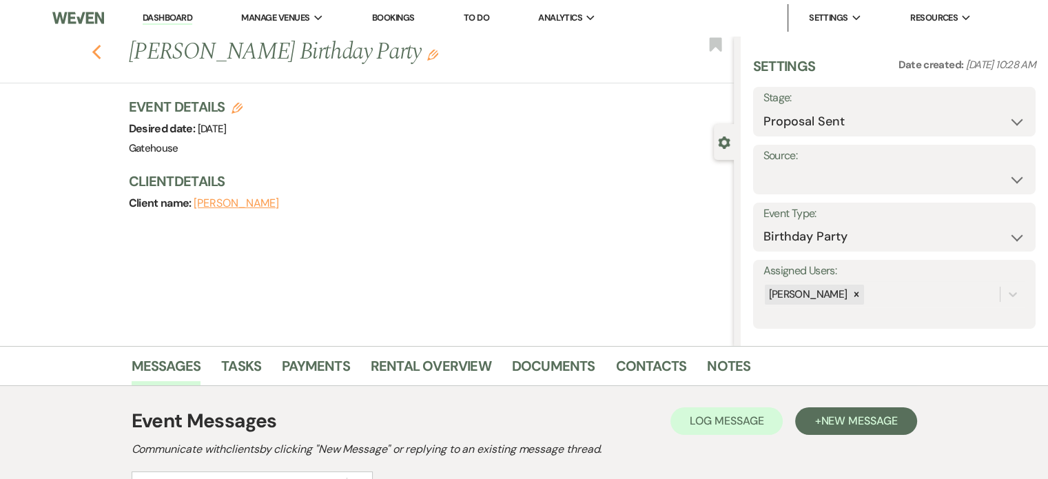
click at [101, 47] on icon "Previous" at bounding box center [97, 52] width 10 height 17
select select "6"
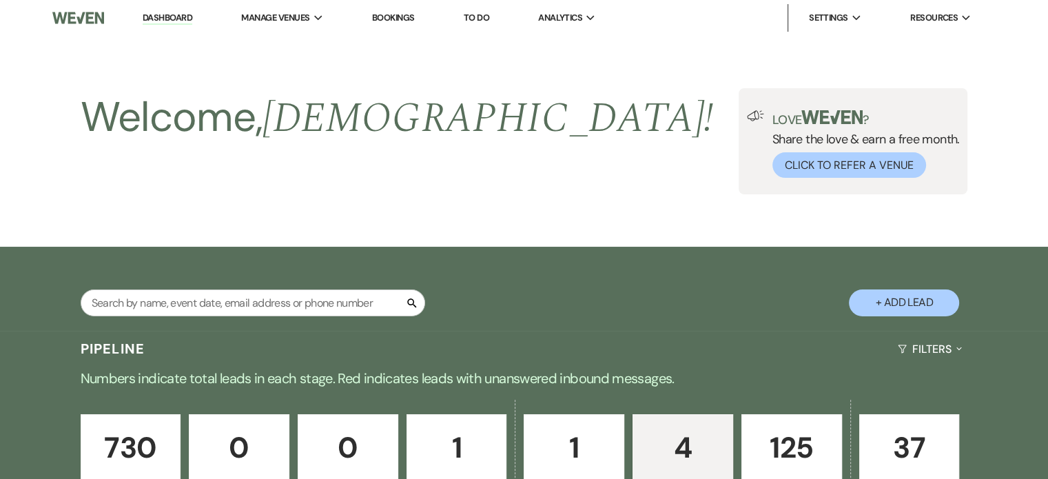
scroll to position [620, 0]
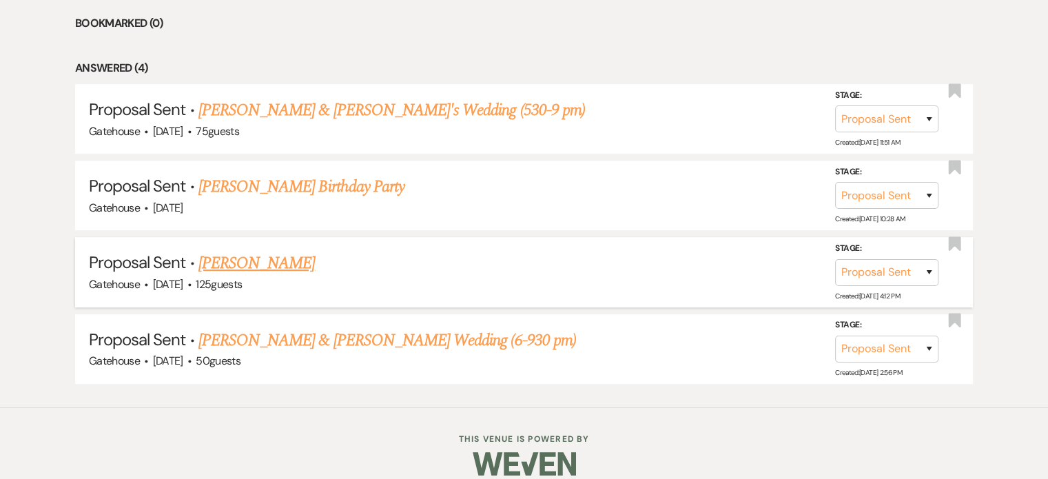
click at [254, 263] on link "Destini Pierce" at bounding box center [256, 263] width 117 height 25
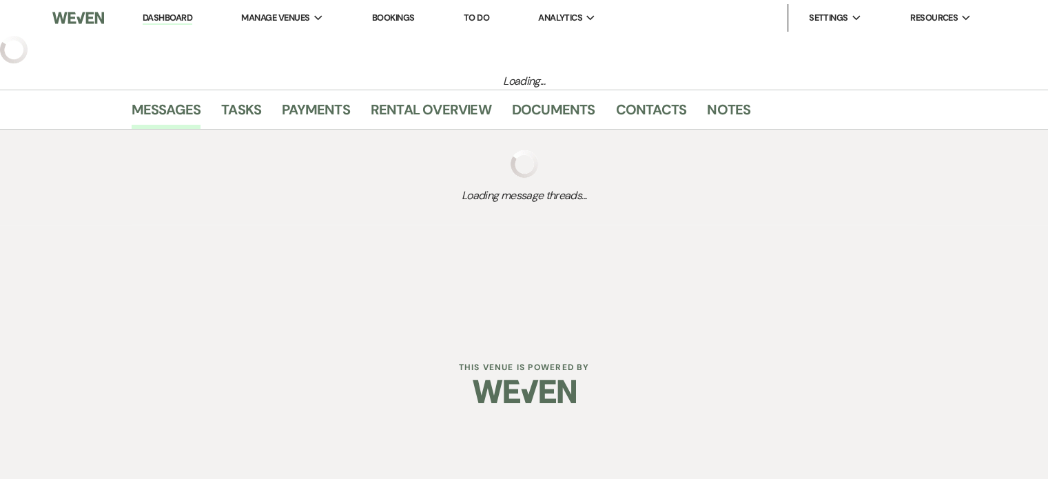
select select "6"
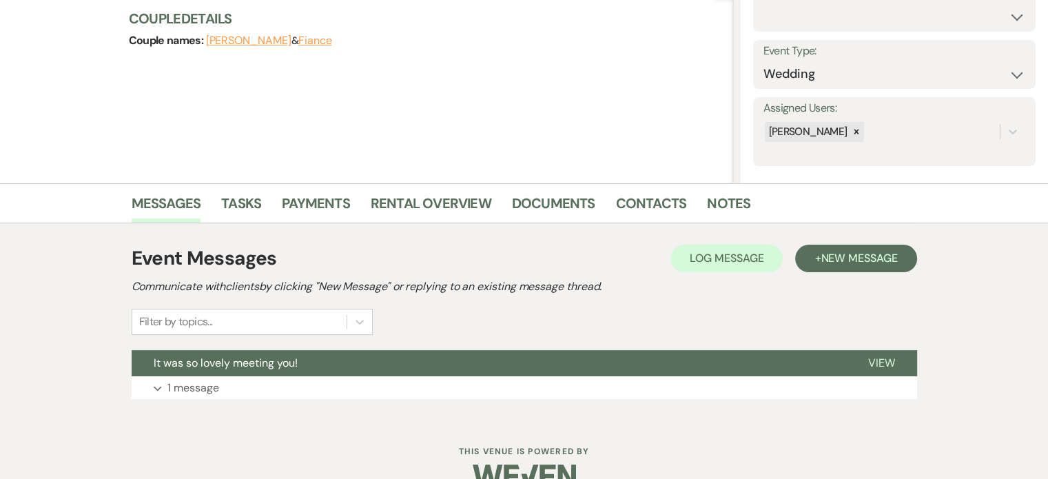
scroll to position [192, 0]
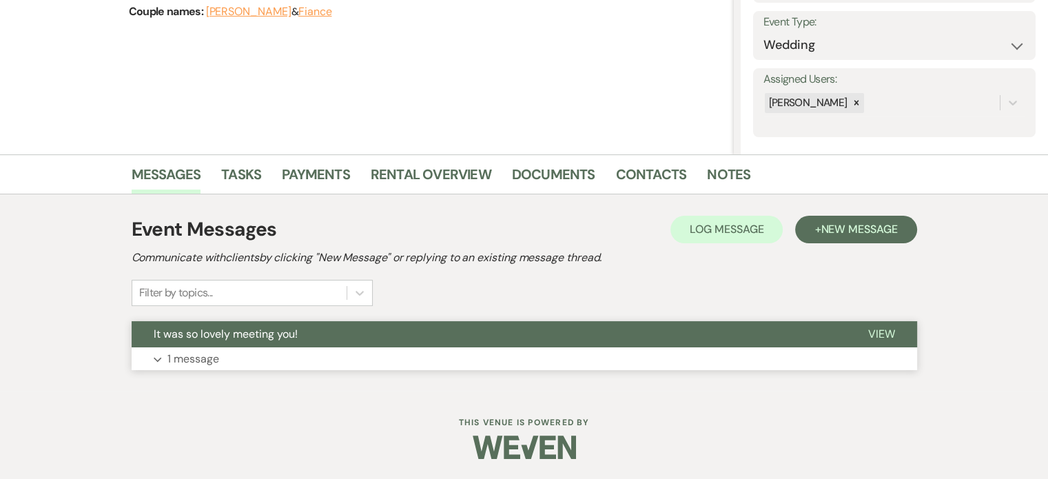
click at [200, 355] on p "1 message" at bounding box center [193, 359] width 52 height 18
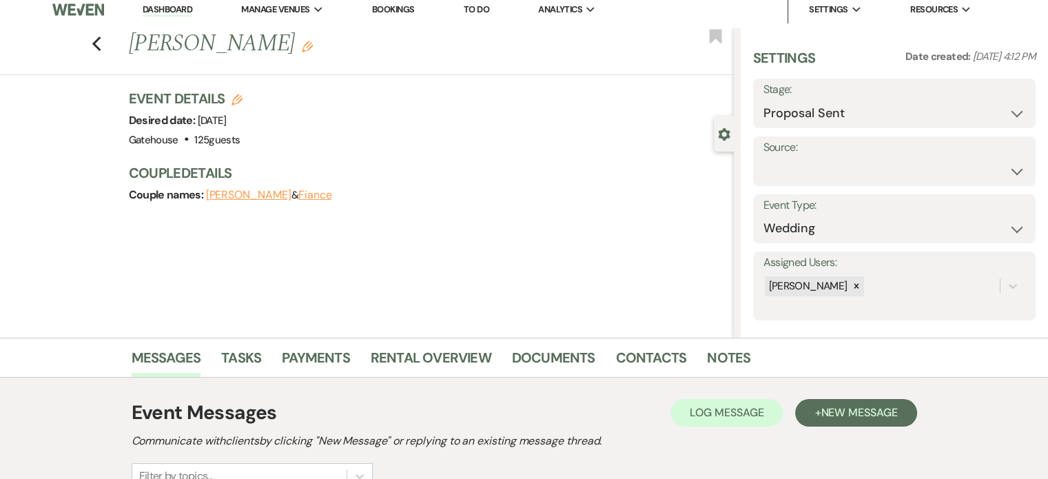
scroll to position [0, 0]
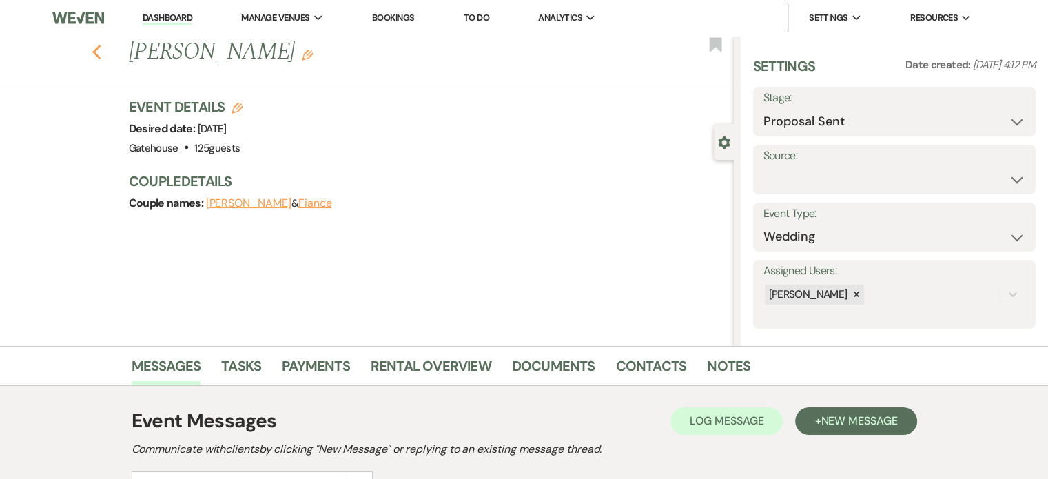
click at [102, 46] on icon "Previous" at bounding box center [97, 52] width 10 height 17
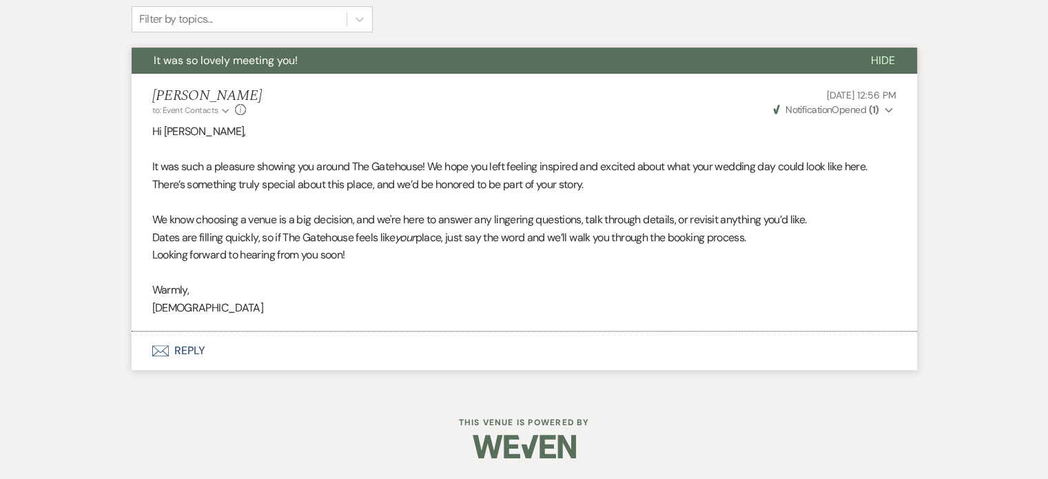
select select "6"
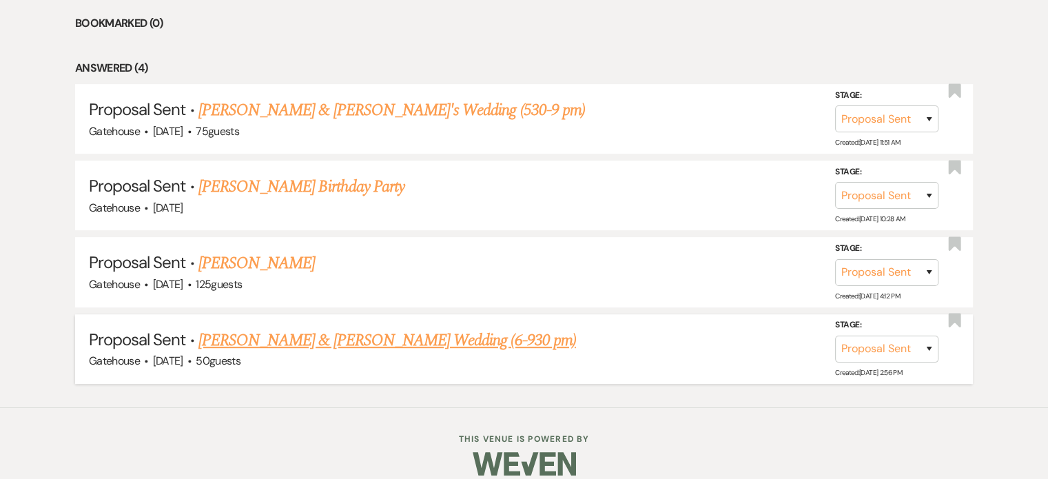
click at [336, 333] on link "Vanessa Clymer & Kris Machemer's Wedding (6-930 pm)" at bounding box center [387, 340] width 378 height 25
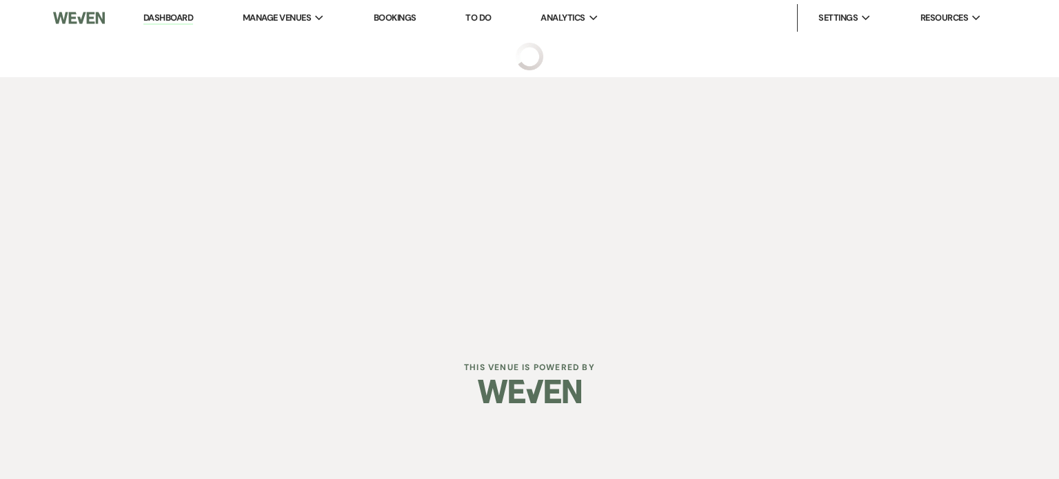
select select "6"
select select "2"
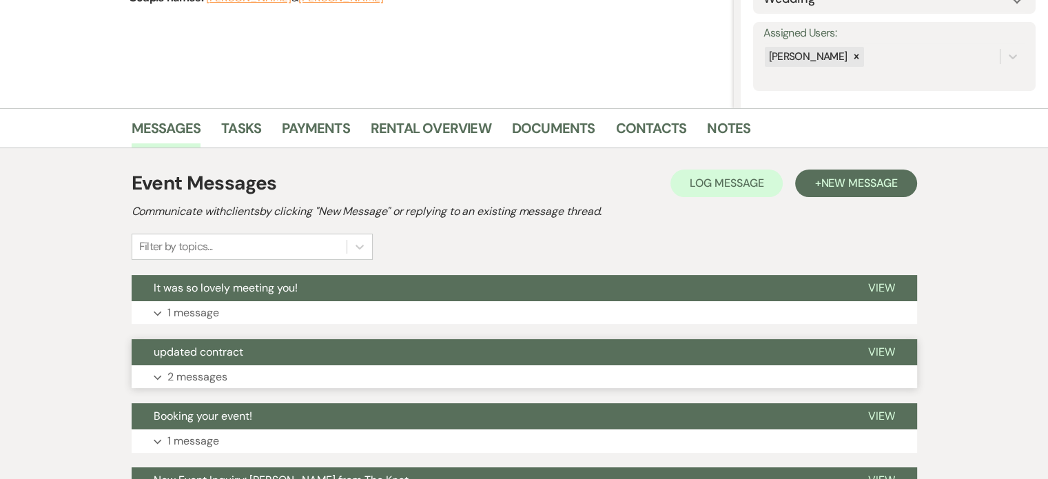
scroll to position [276, 0]
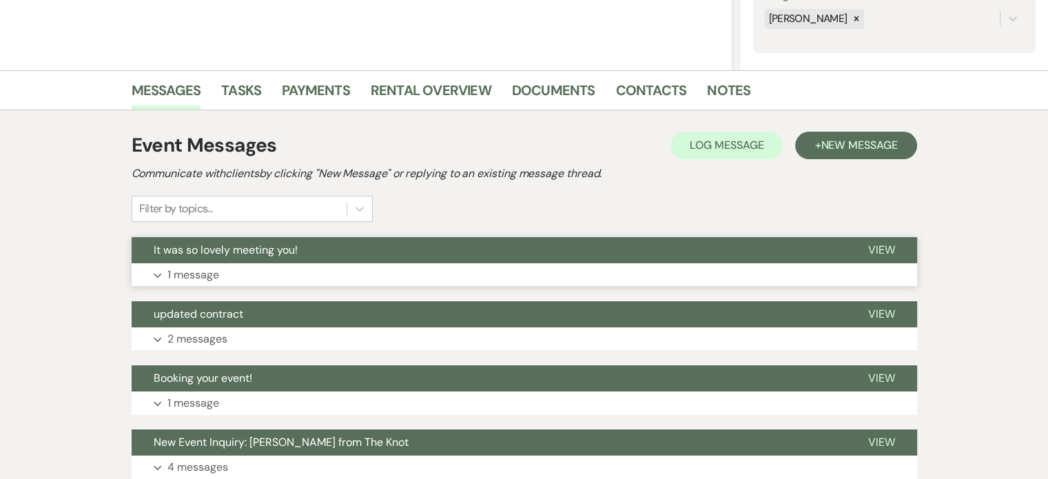
click at [189, 276] on p "1 message" at bounding box center [193, 275] width 52 height 18
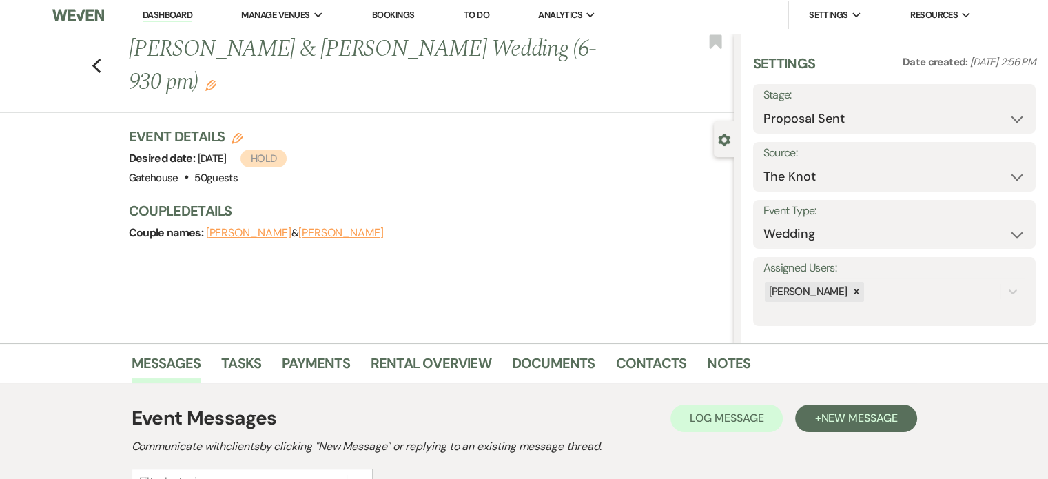
scroll to position [0, 0]
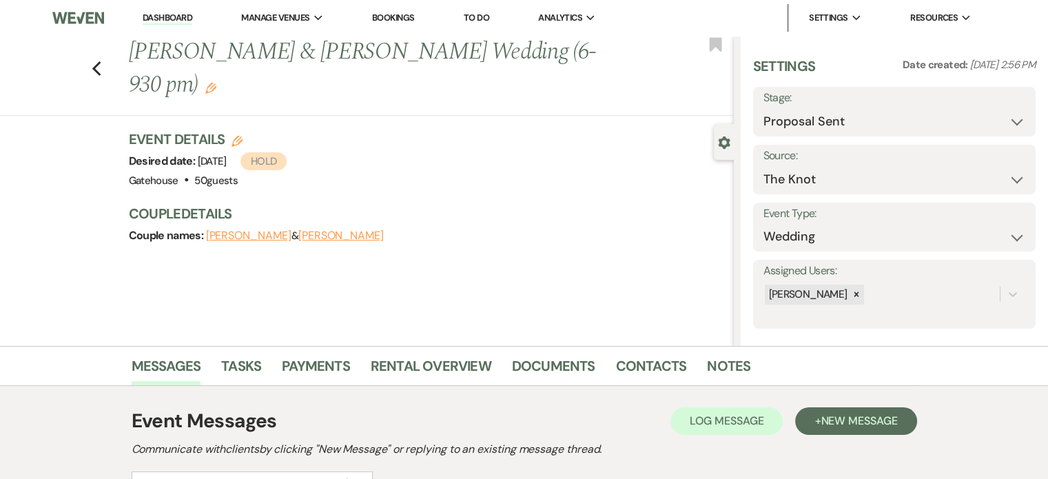
click at [237, 136] on icon "Edit" at bounding box center [237, 141] width 11 height 11
select select "669"
select select "false"
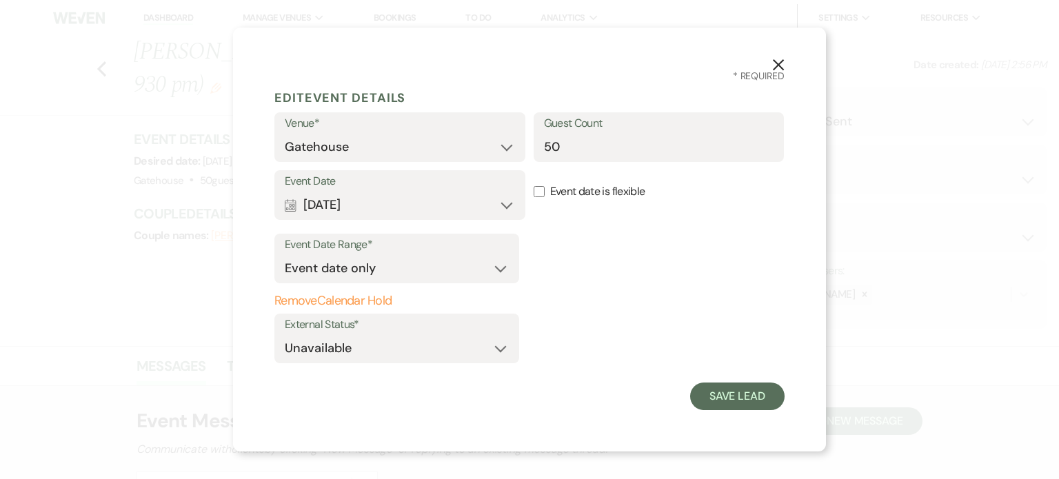
click at [372, 301] on button "Remove Calendar Hold" at bounding box center [396, 301] width 245 height 14
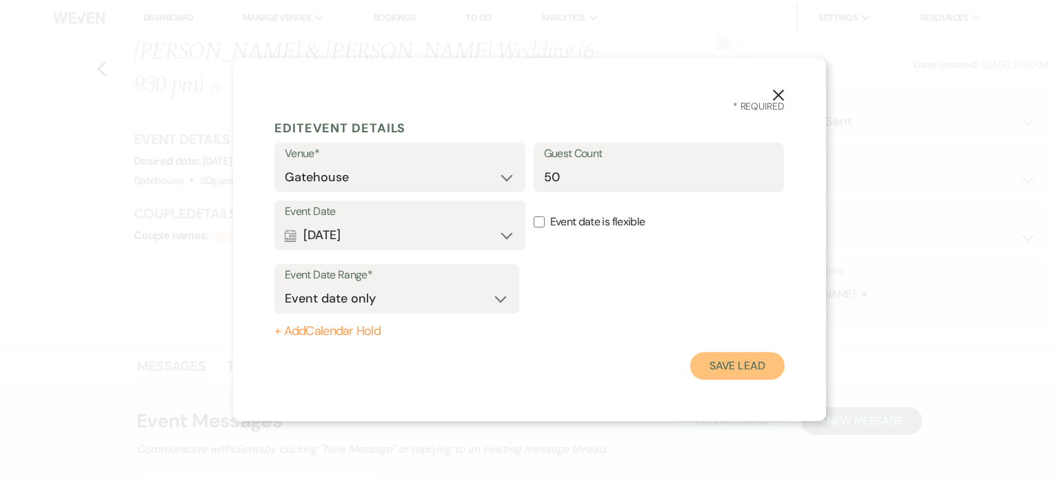
click at [719, 365] on button "Save Lead" at bounding box center [737, 366] width 94 height 28
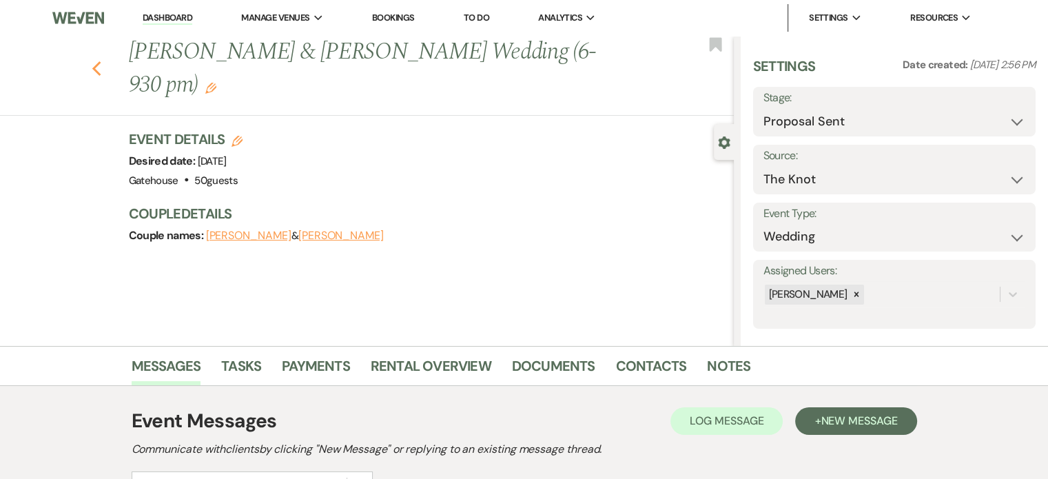
click at [102, 69] on icon "Previous" at bounding box center [97, 69] width 10 height 17
select select "6"
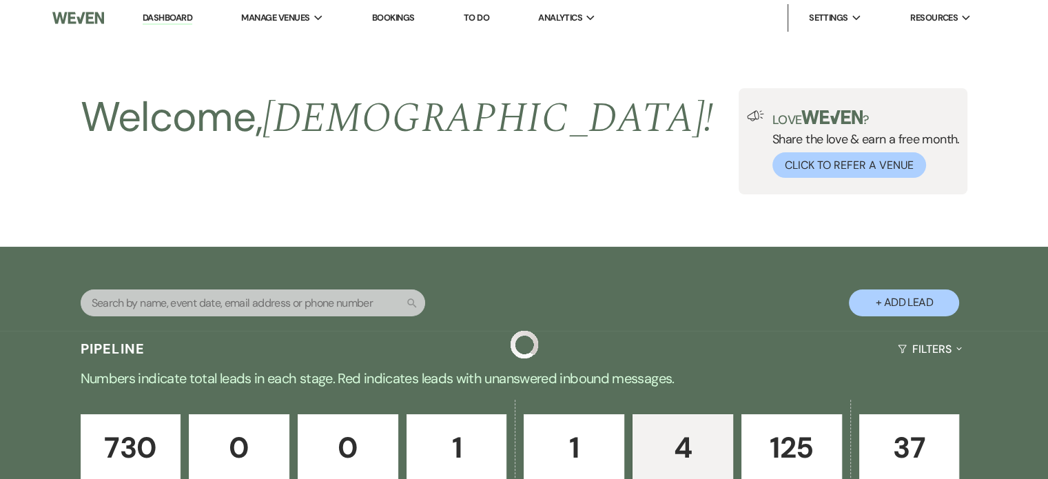
scroll to position [620, 0]
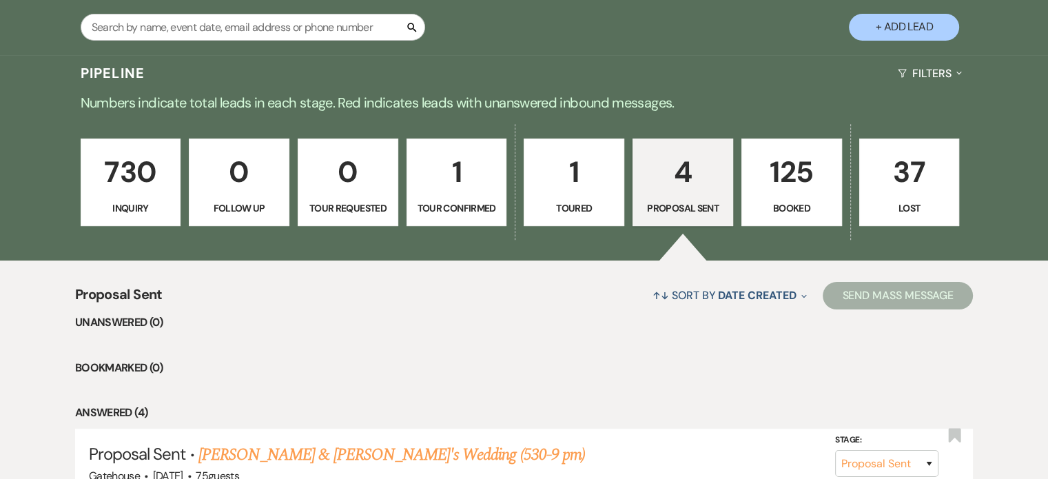
click at [609, 192] on p "1" at bounding box center [574, 172] width 83 height 46
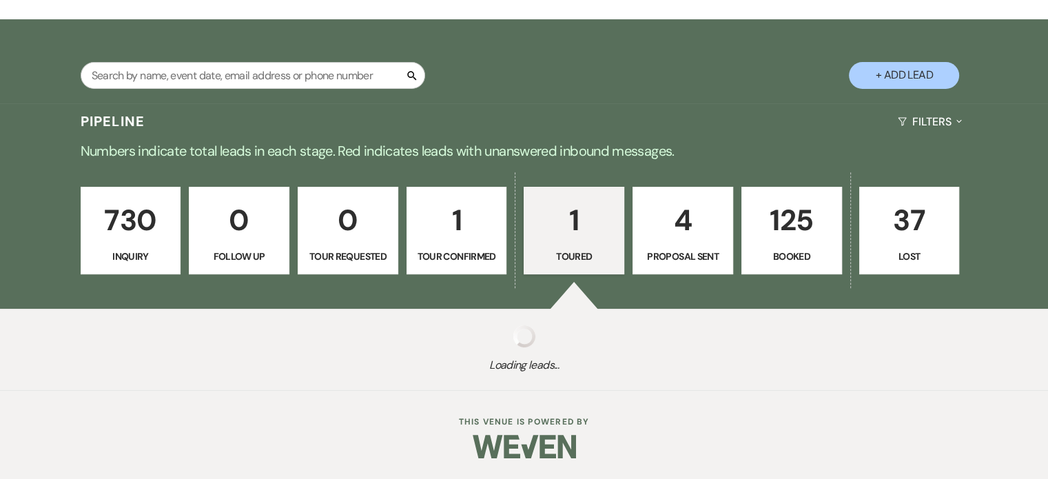
scroll to position [276, 0]
select select "5"
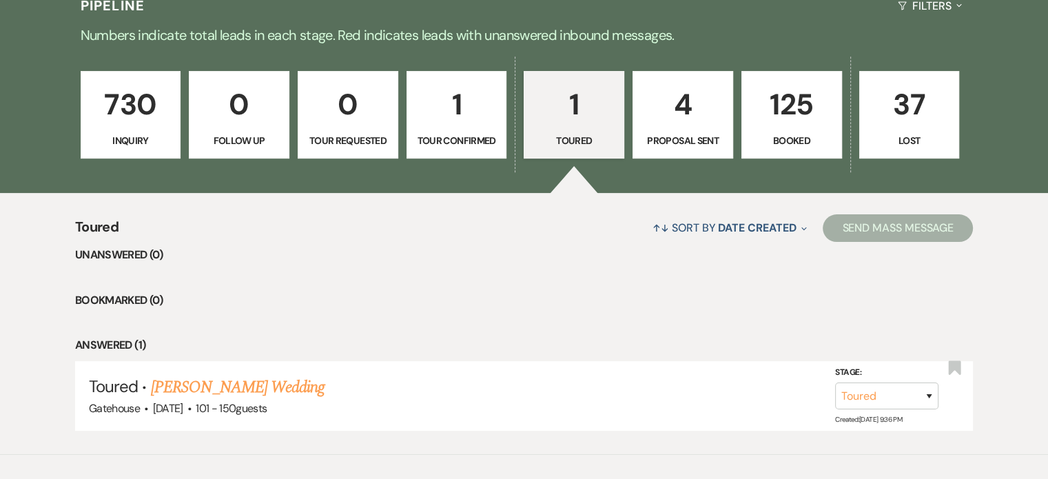
scroll to position [406, 0]
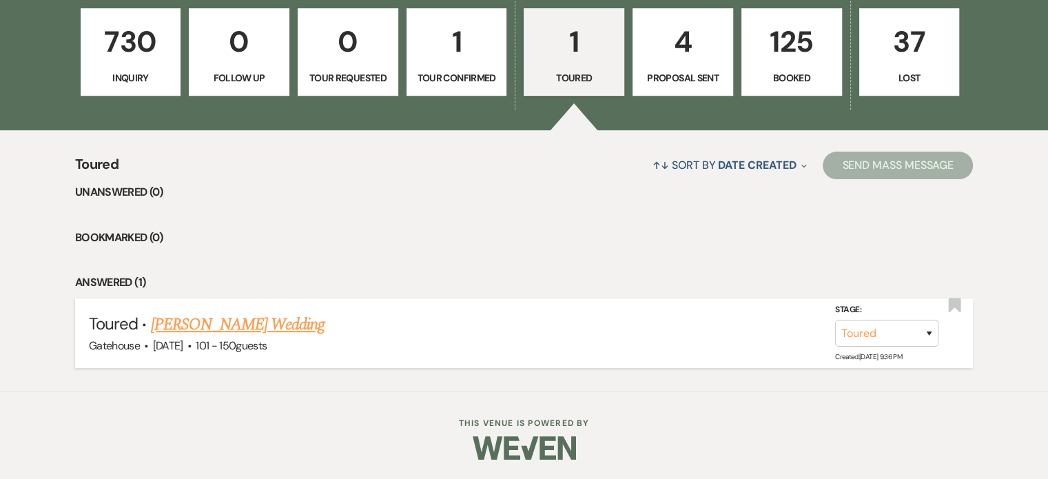
click at [205, 320] on link "Tori Johnson's Wedding" at bounding box center [238, 324] width 174 height 25
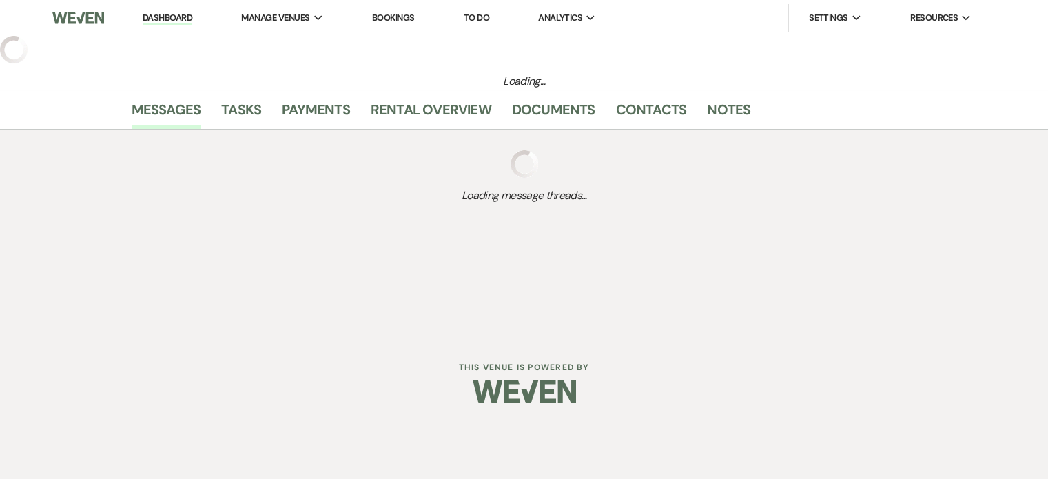
select select "5"
select select "2"
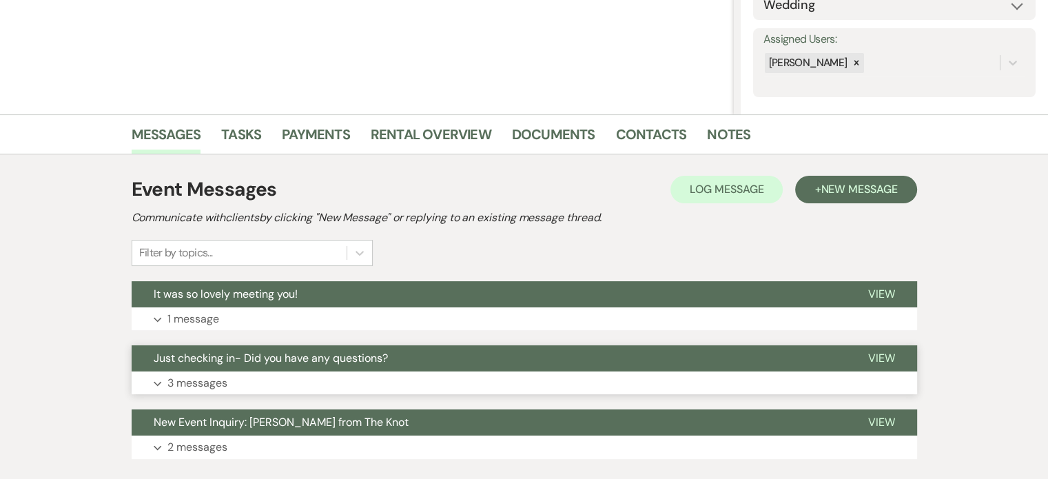
scroll to position [276, 0]
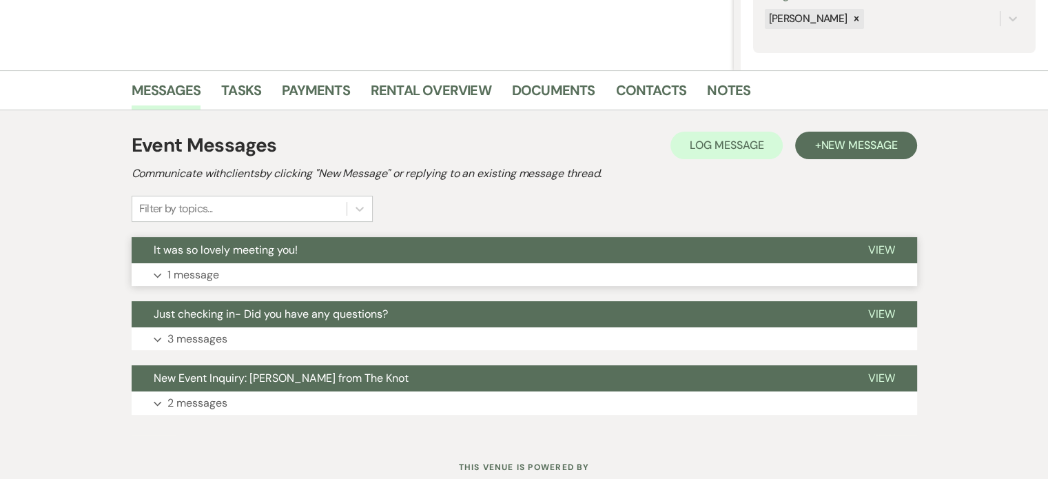
click at [178, 272] on p "1 message" at bounding box center [193, 275] width 52 height 18
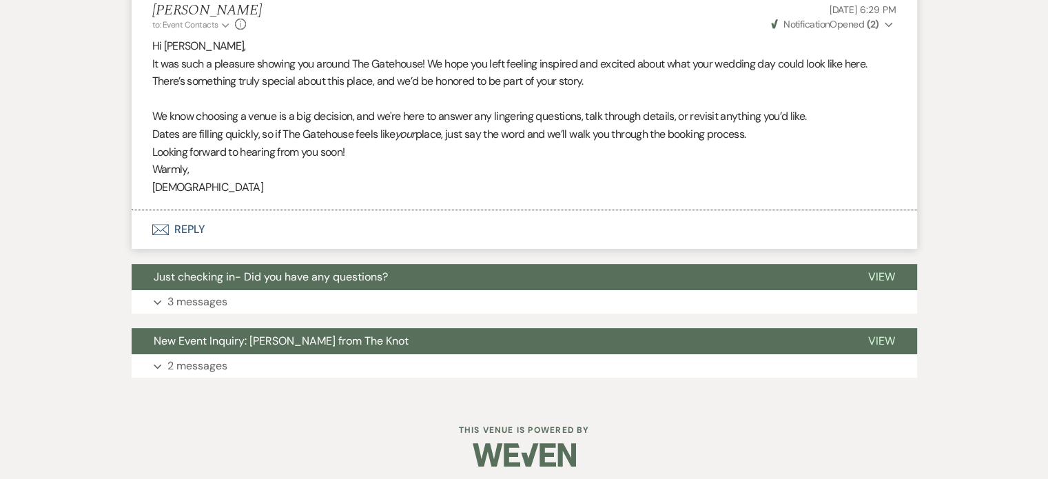
scroll to position [551, 0]
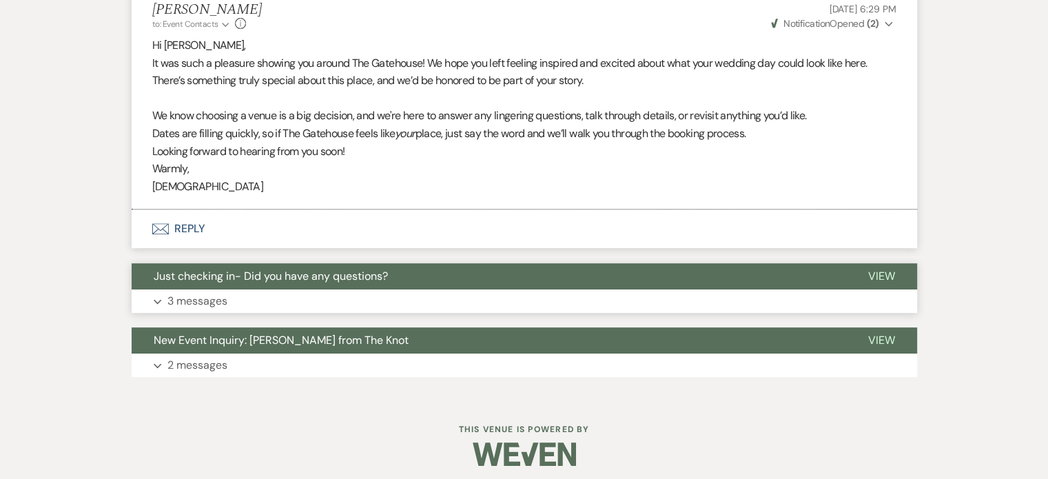
click at [185, 303] on p "3 messages" at bounding box center [197, 301] width 60 height 18
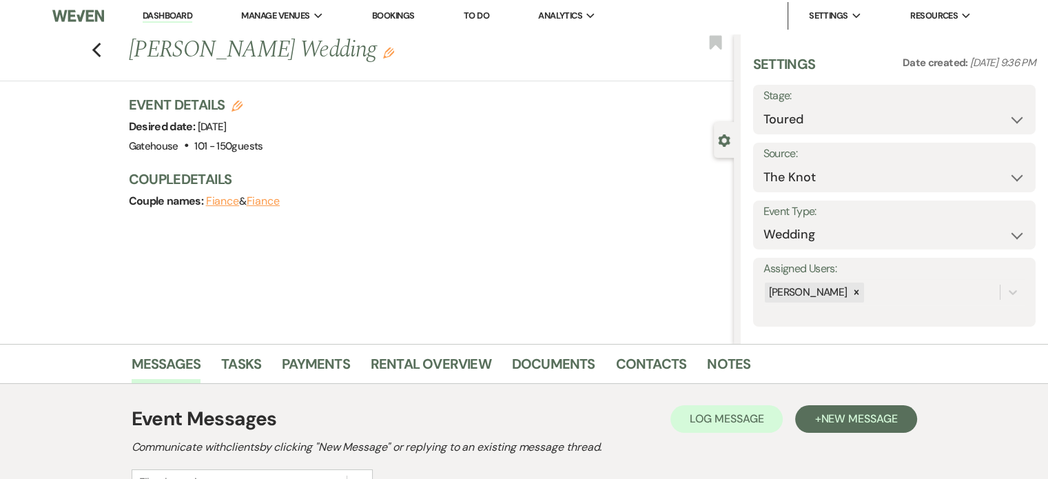
scroll to position [0, 0]
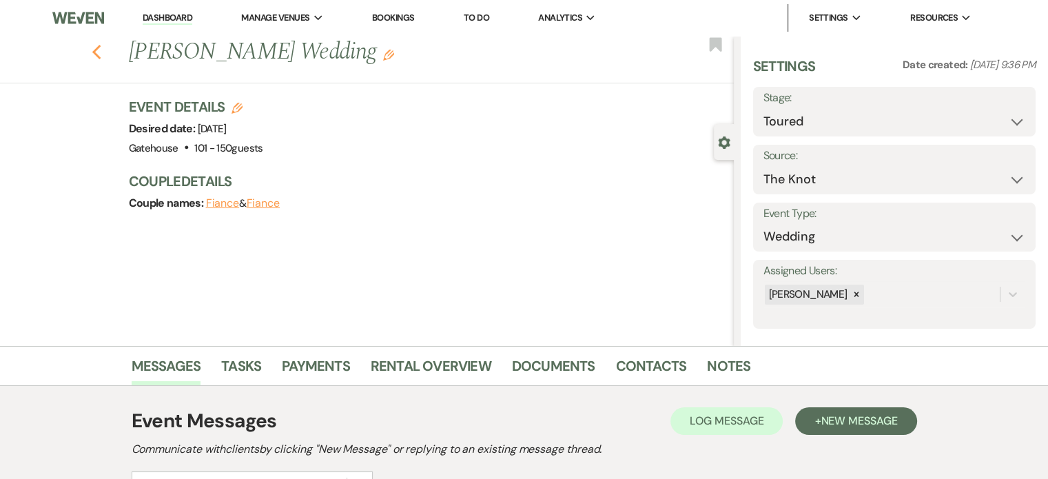
click at [101, 53] on icon "Previous" at bounding box center [97, 52] width 10 height 17
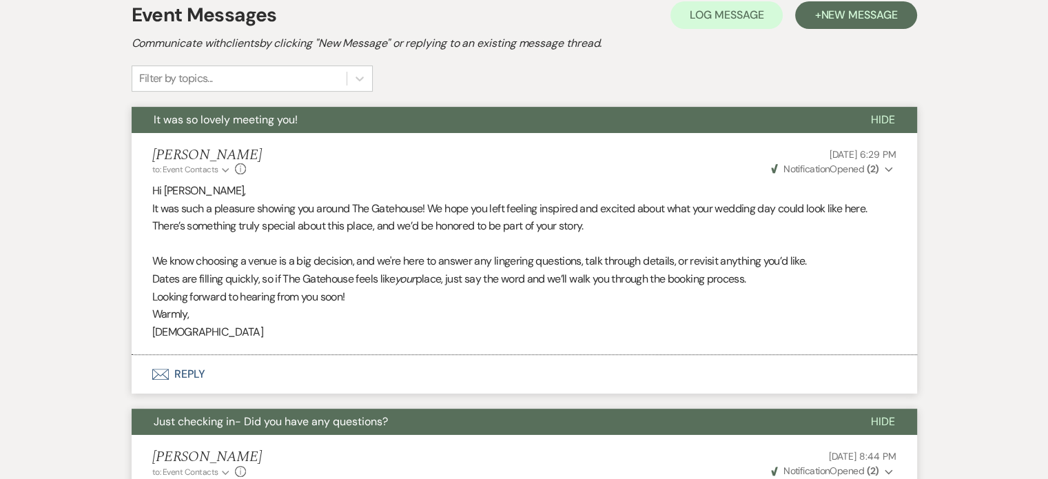
select select "5"
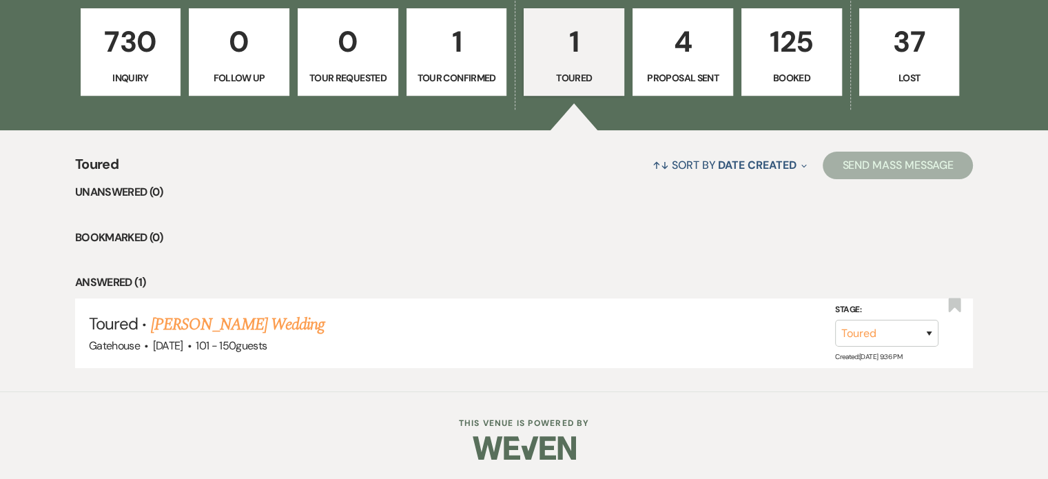
click at [458, 49] on p "1" at bounding box center [457, 42] width 83 height 46
select select "4"
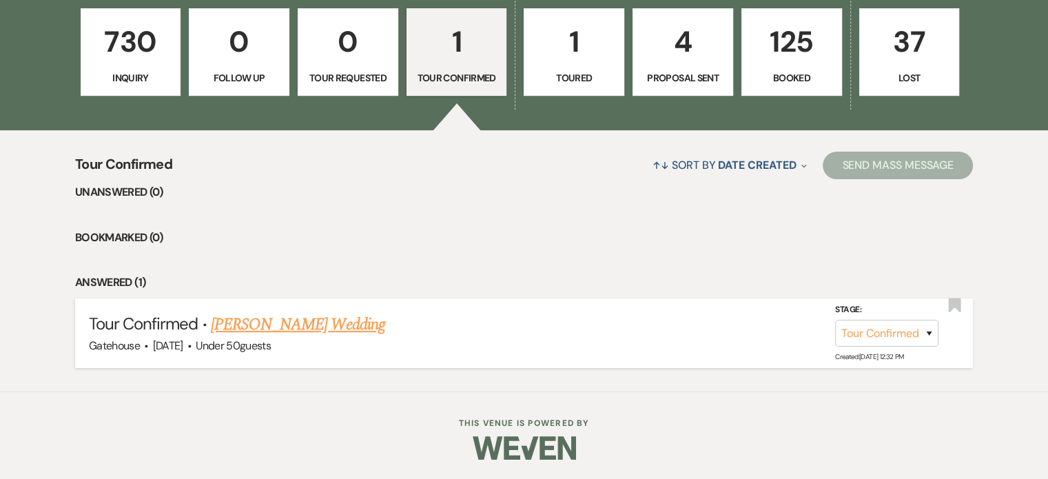
click at [327, 323] on link "Rhonda Kimbel's Wedding" at bounding box center [298, 324] width 174 height 25
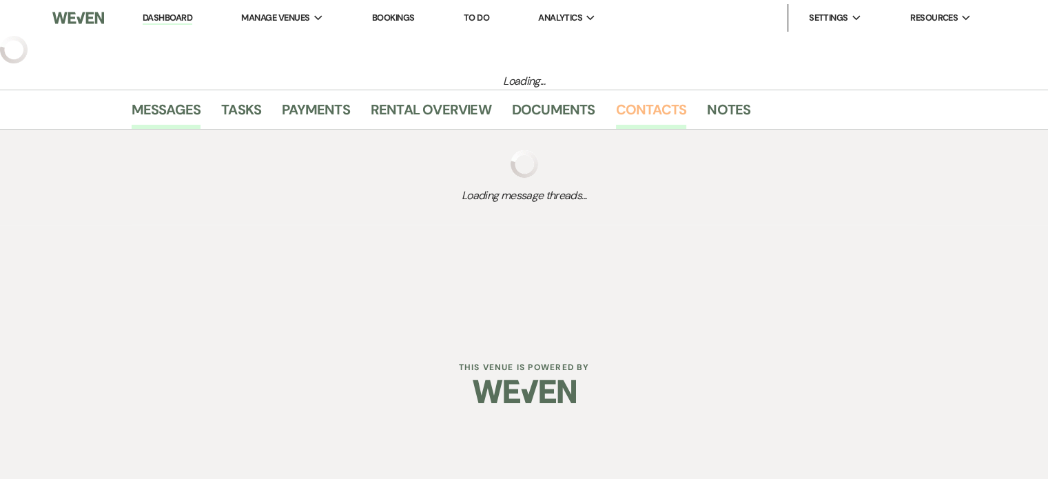
select select "4"
select select "2"
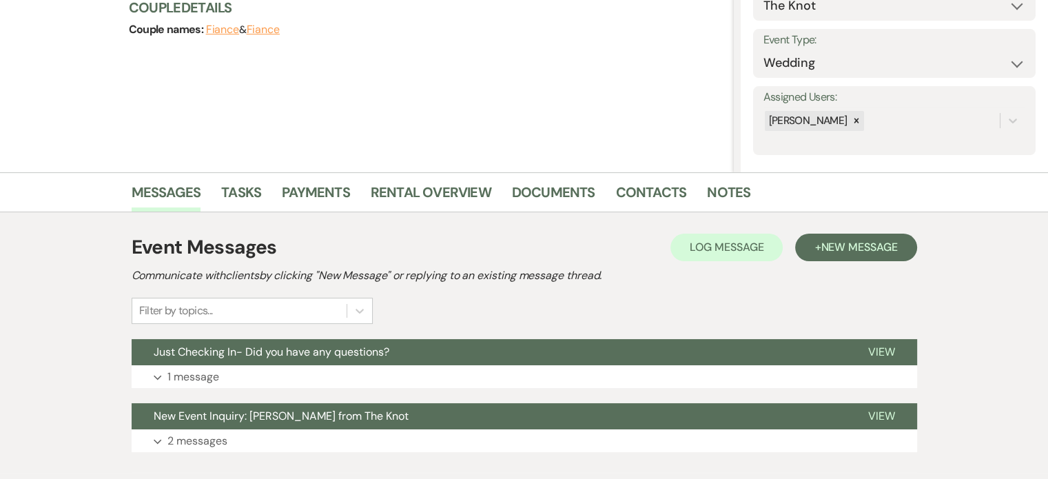
scroll to position [207, 0]
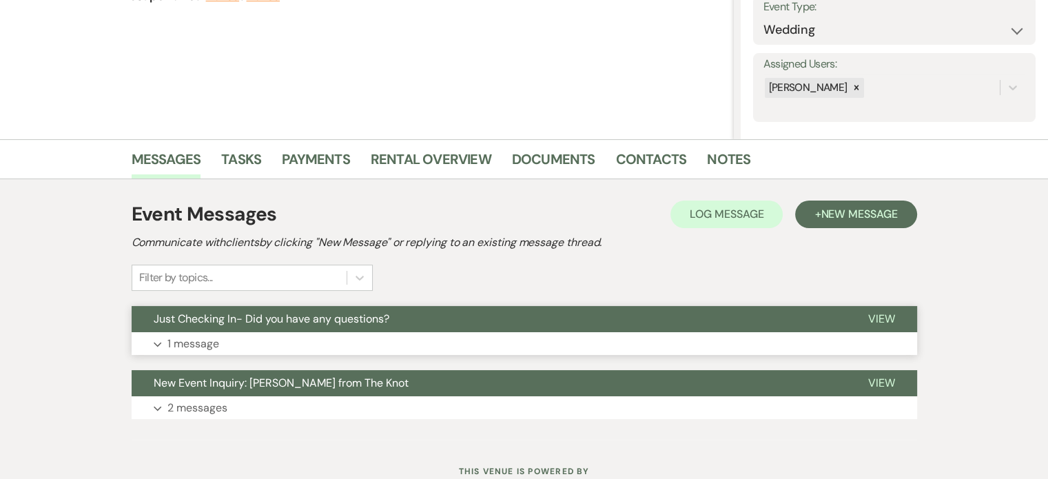
click at [201, 344] on p "1 message" at bounding box center [193, 344] width 52 height 18
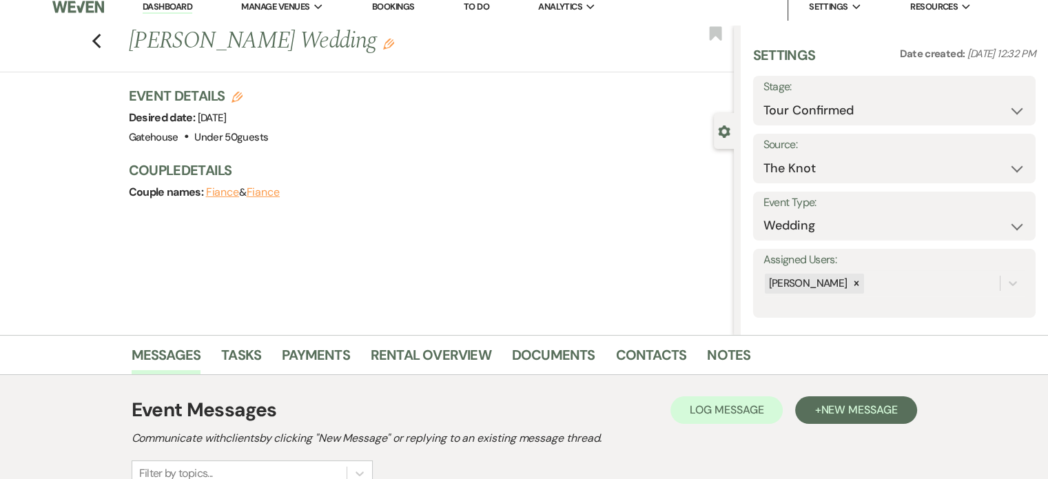
scroll to position [0, 0]
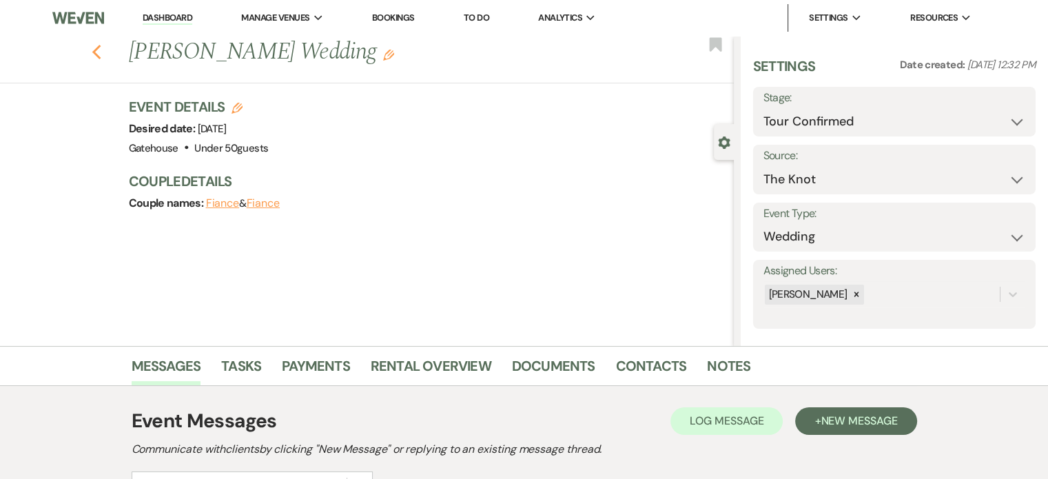
click at [97, 52] on use "button" at bounding box center [96, 52] width 9 height 15
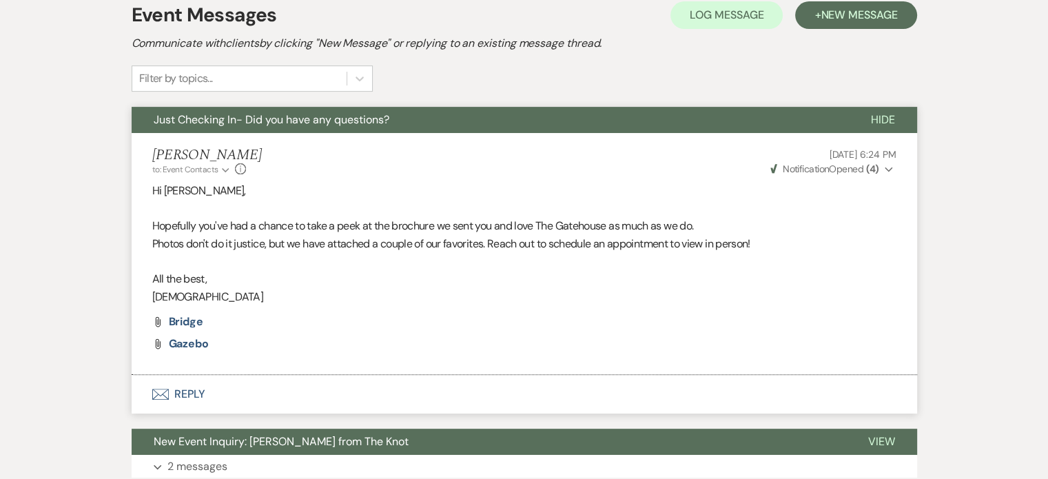
select select "4"
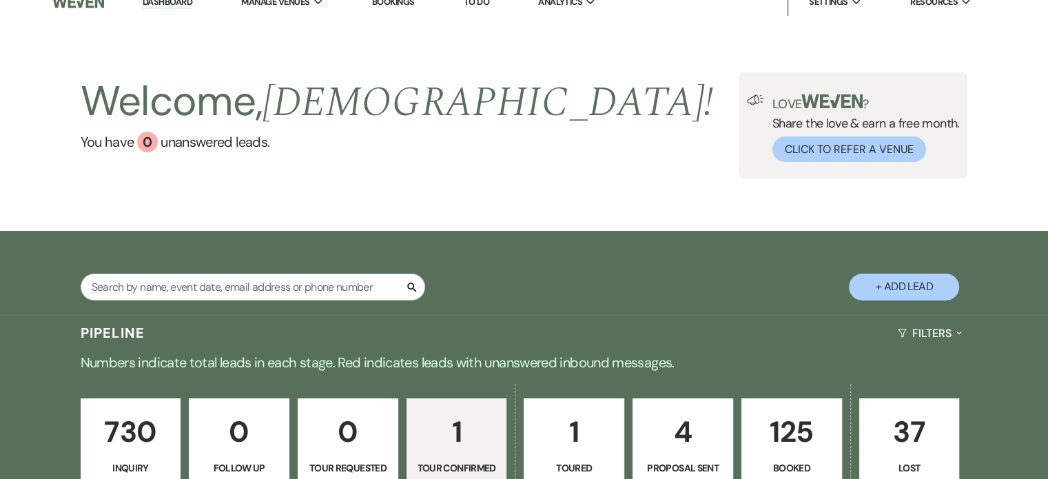
scroll to position [0, 0]
